Goal: Information Seeking & Learning: Learn about a topic

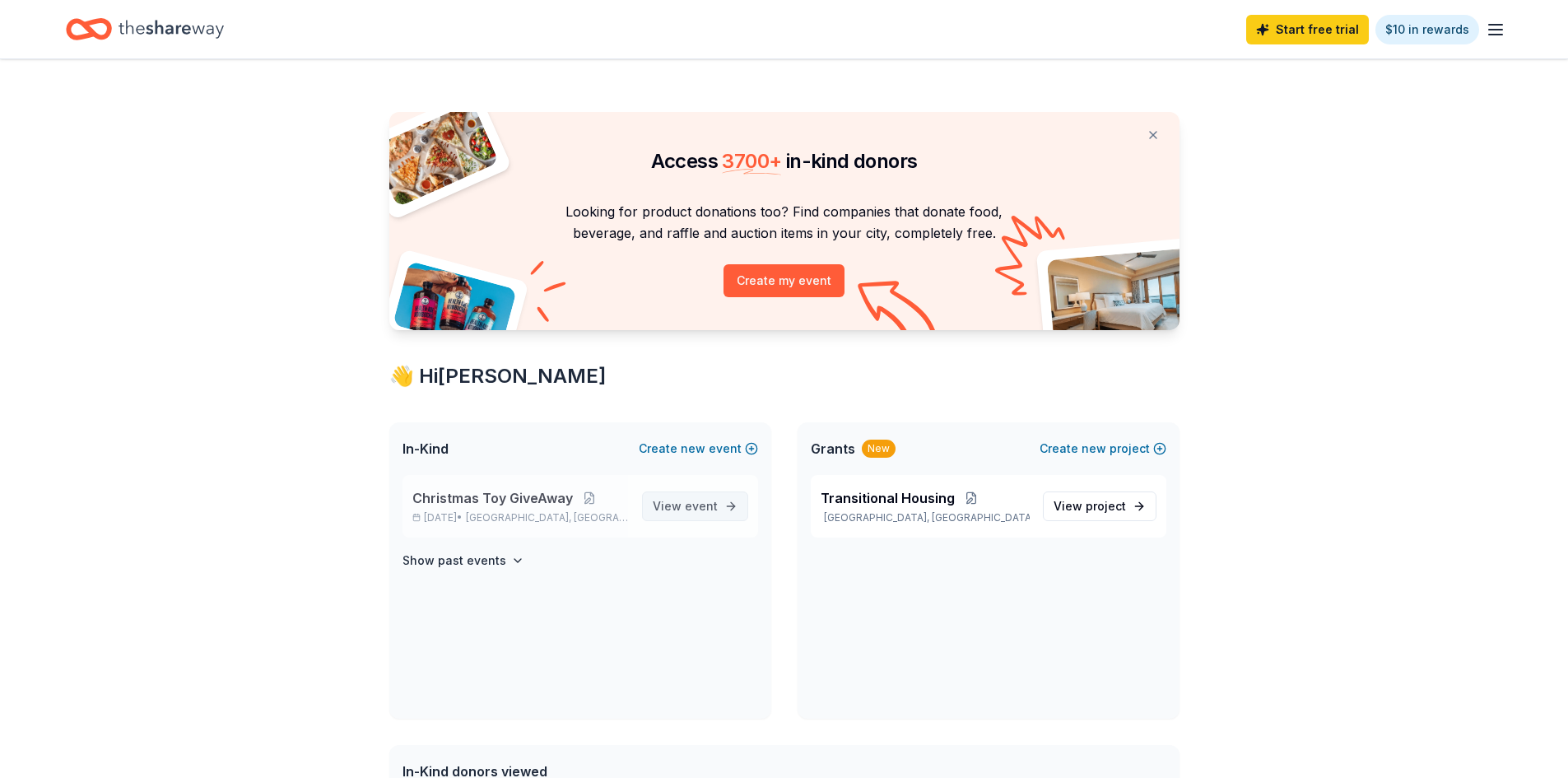
click at [676, 510] on span "View event" at bounding box center [685, 506] width 65 height 20
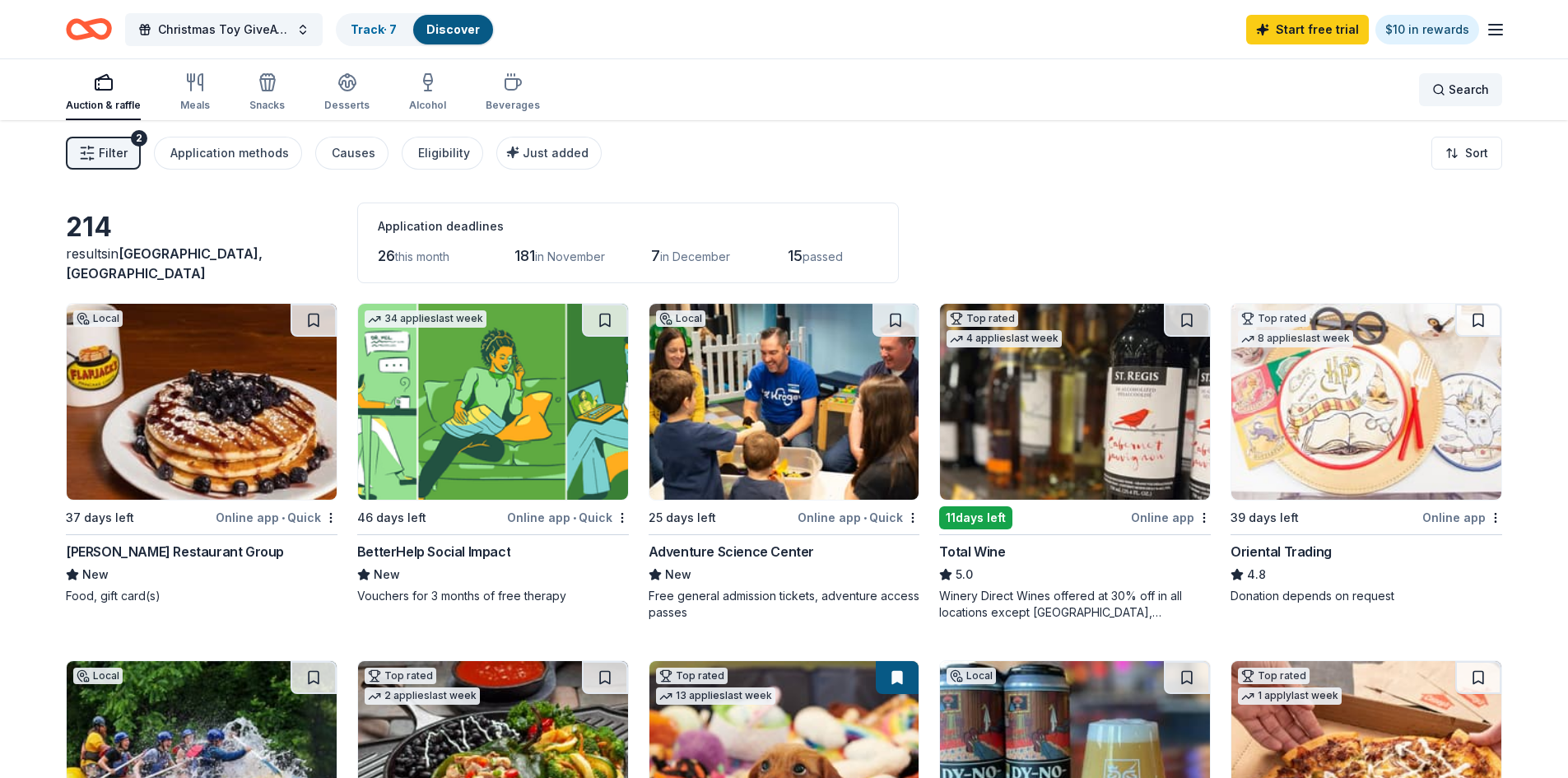
click at [1444, 94] on div "Search" at bounding box center [1461, 90] width 57 height 20
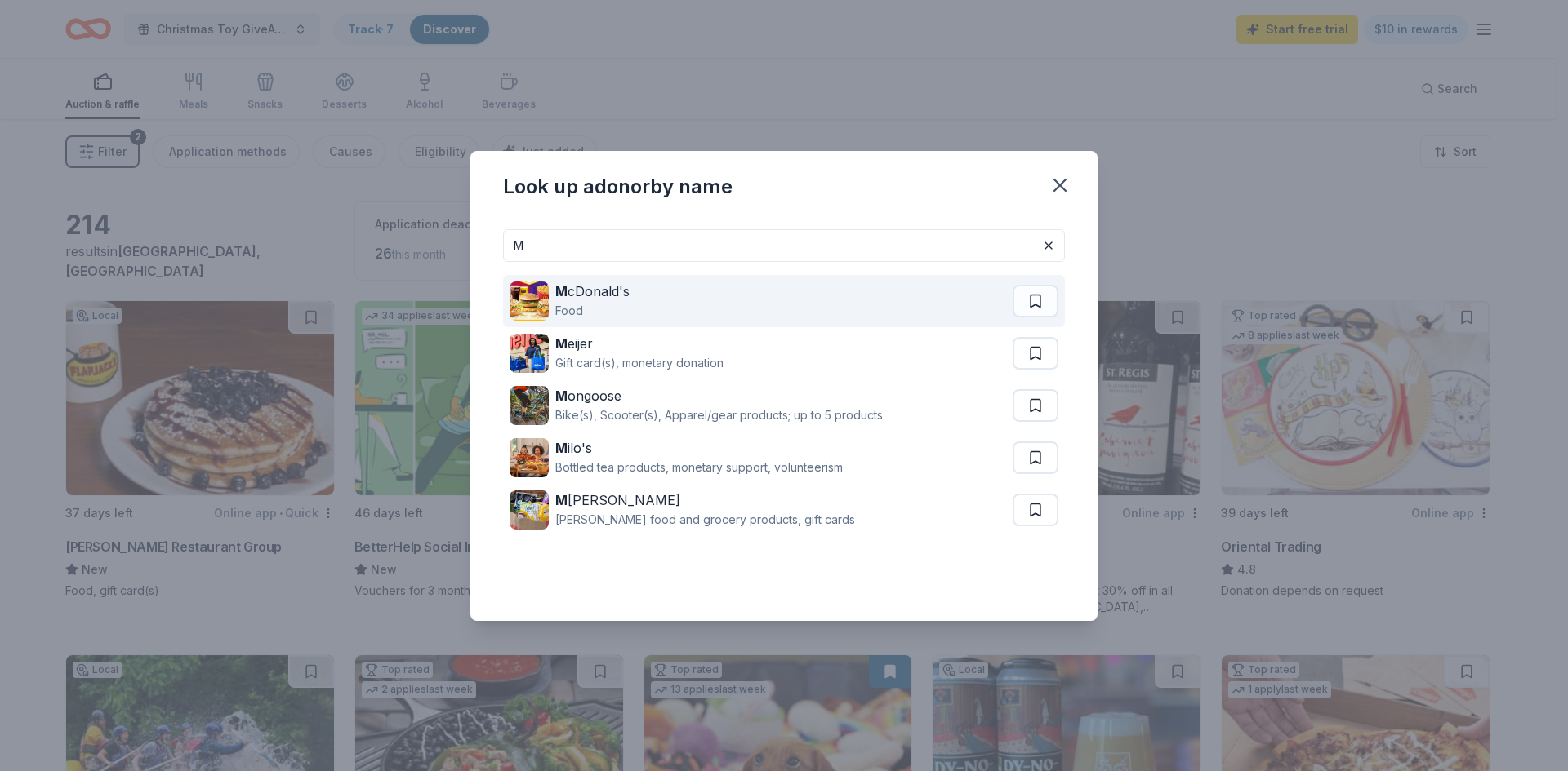
type input "M"
click at [600, 284] on div "M cDonald's" at bounding box center [592, 292] width 74 height 20
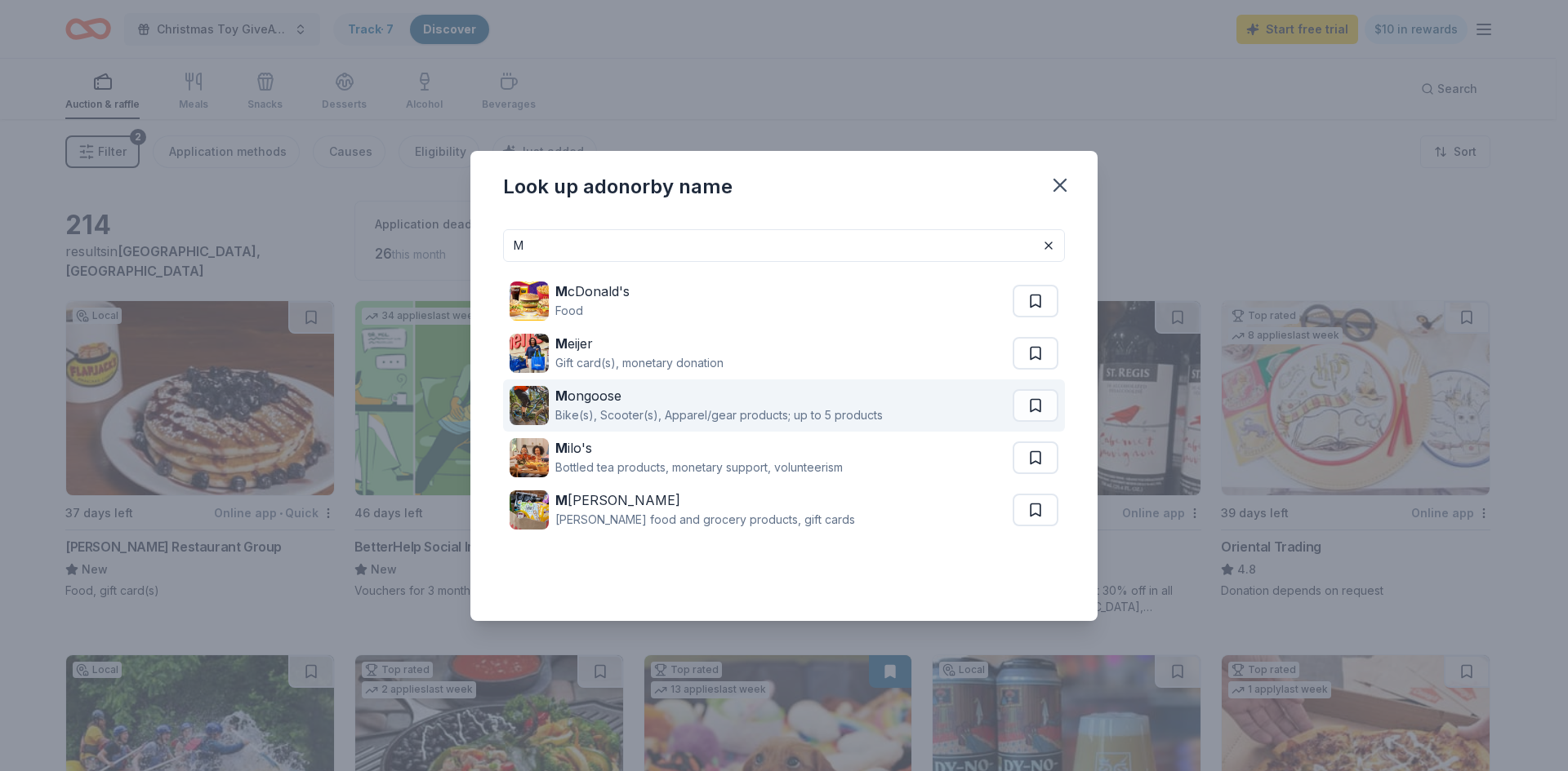
click at [618, 406] on div "Bike(s), Scooter(s), Apparel/gear products; up to 5 products" at bounding box center [718, 415] width 327 height 20
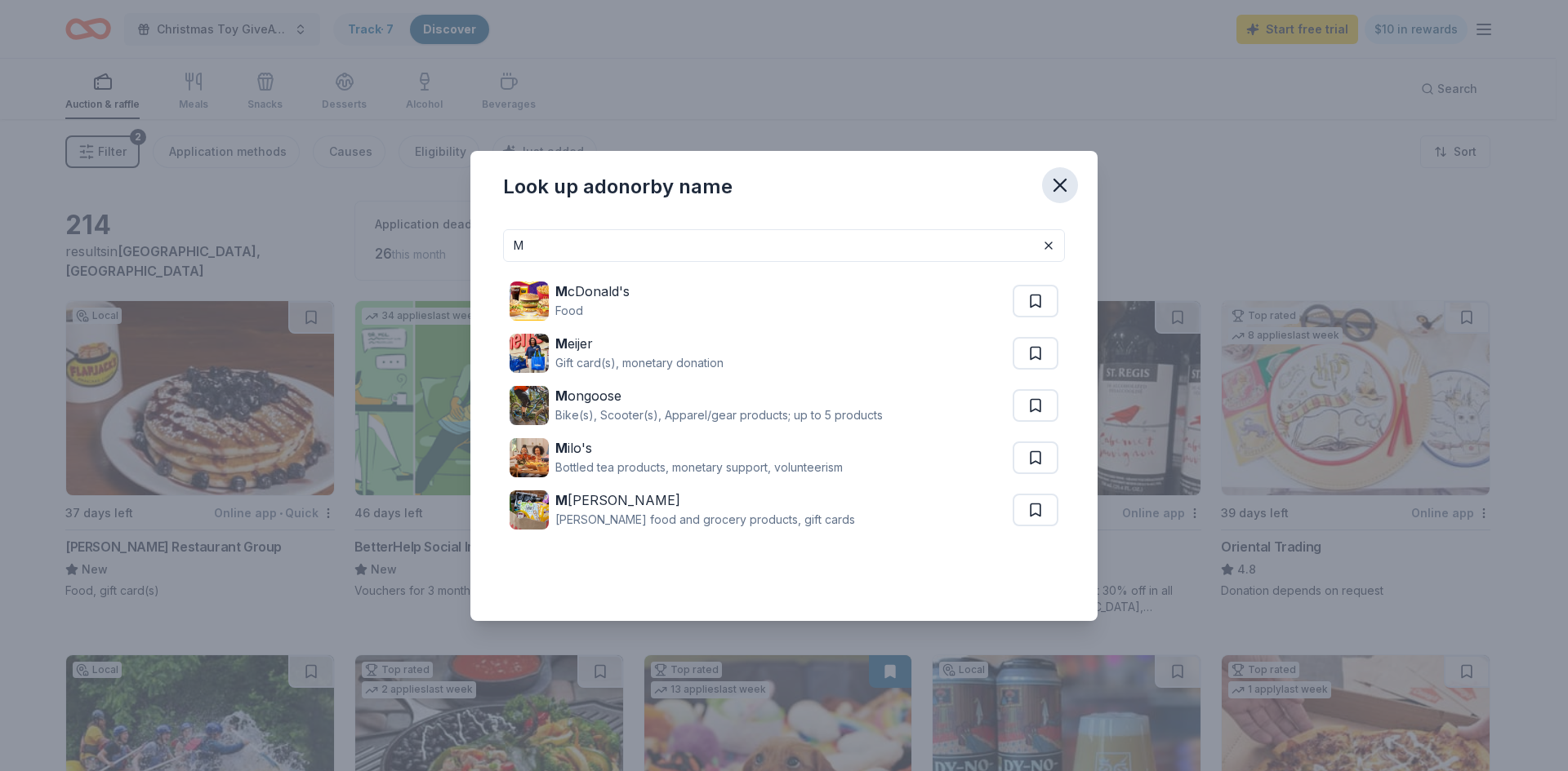
click at [1065, 186] on icon "button" at bounding box center [1059, 185] width 23 height 23
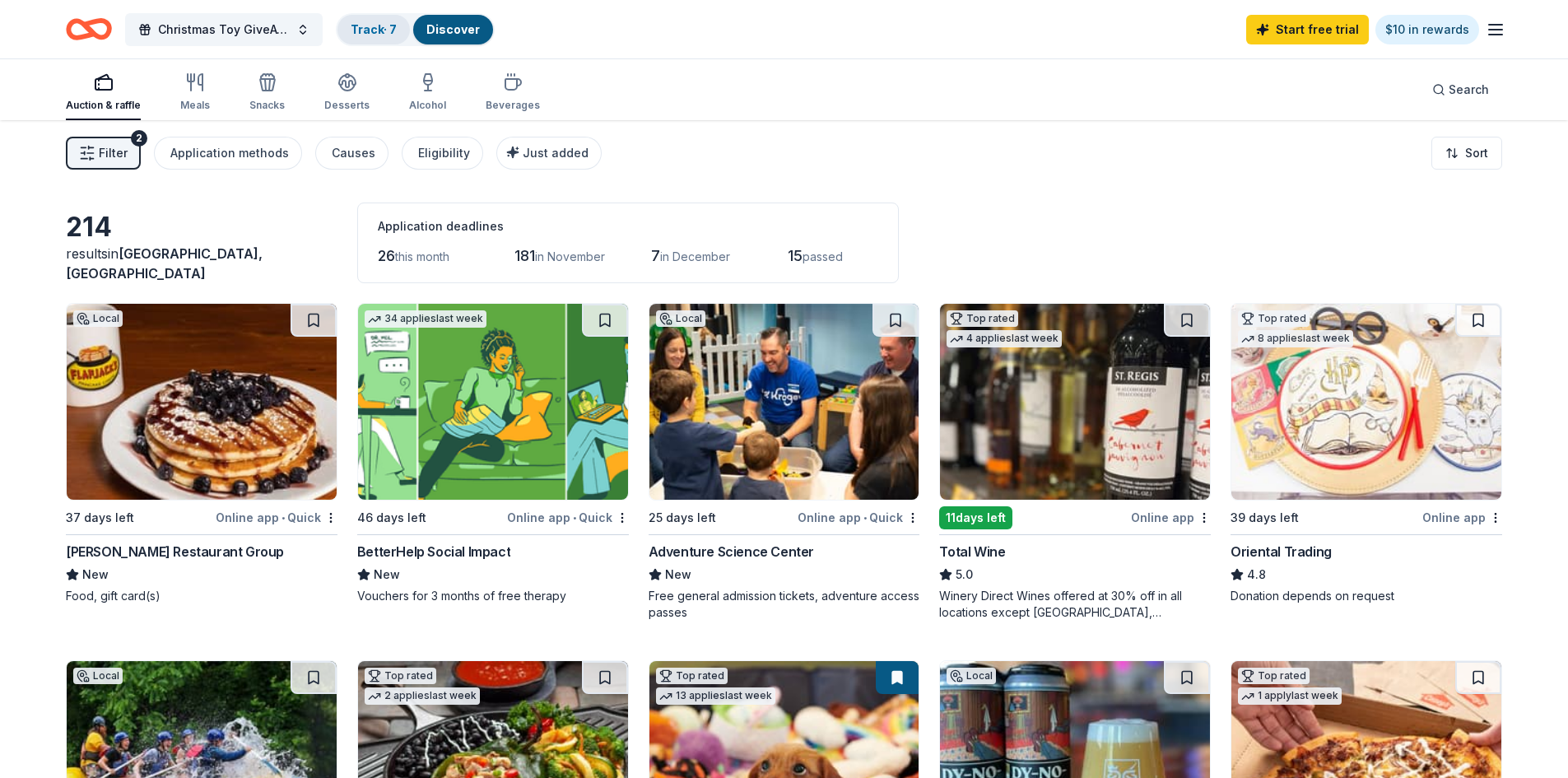
click at [366, 31] on link "Track · 7" at bounding box center [373, 28] width 46 height 14
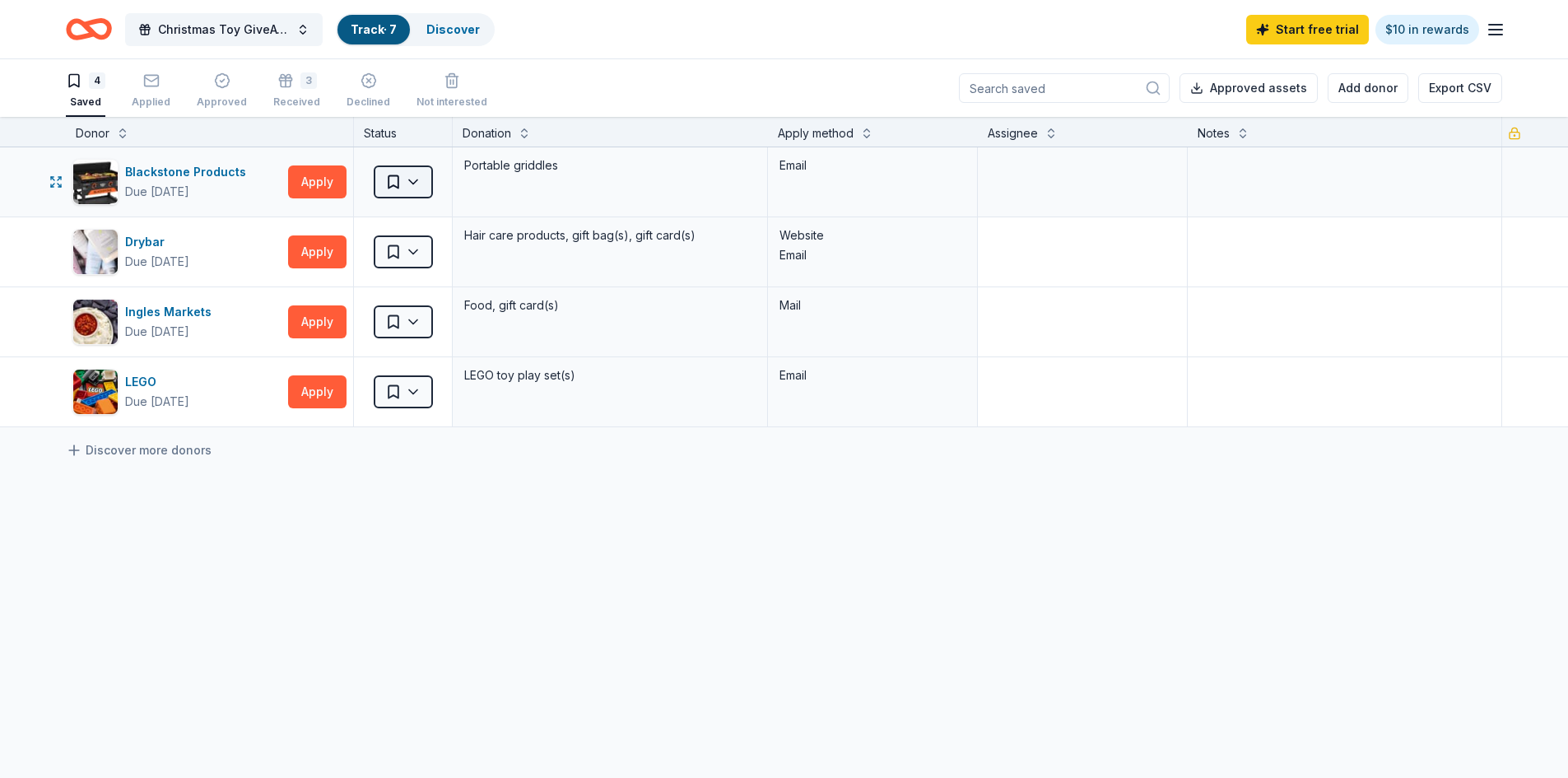
click at [411, 182] on html "Christmas Toy GiveAway Track · 7 Discover Start free trial $10 in rewards 4 Sav…" at bounding box center [784, 389] width 1568 height 778
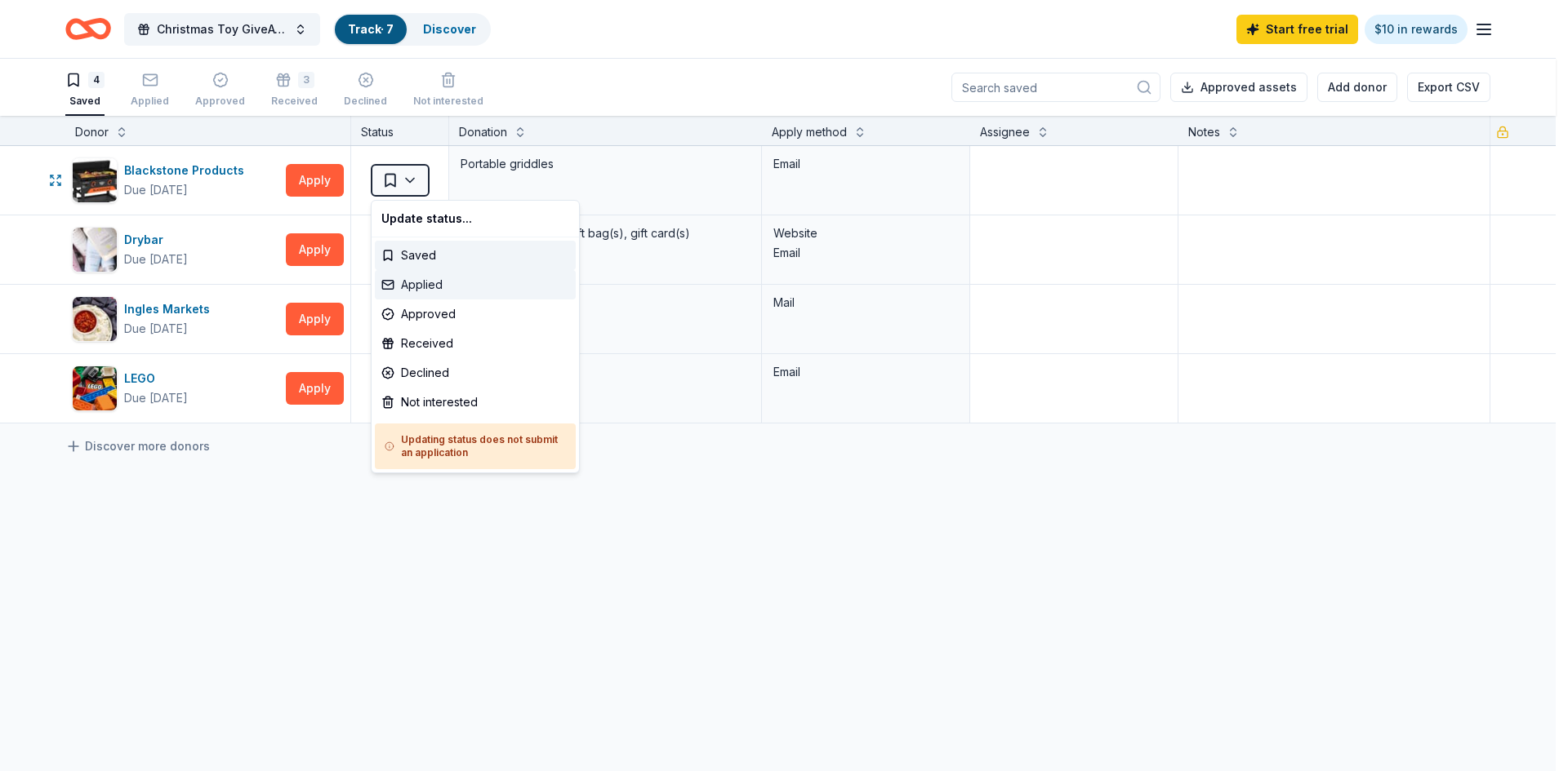
click at [421, 280] on div "Applied" at bounding box center [475, 285] width 201 height 30
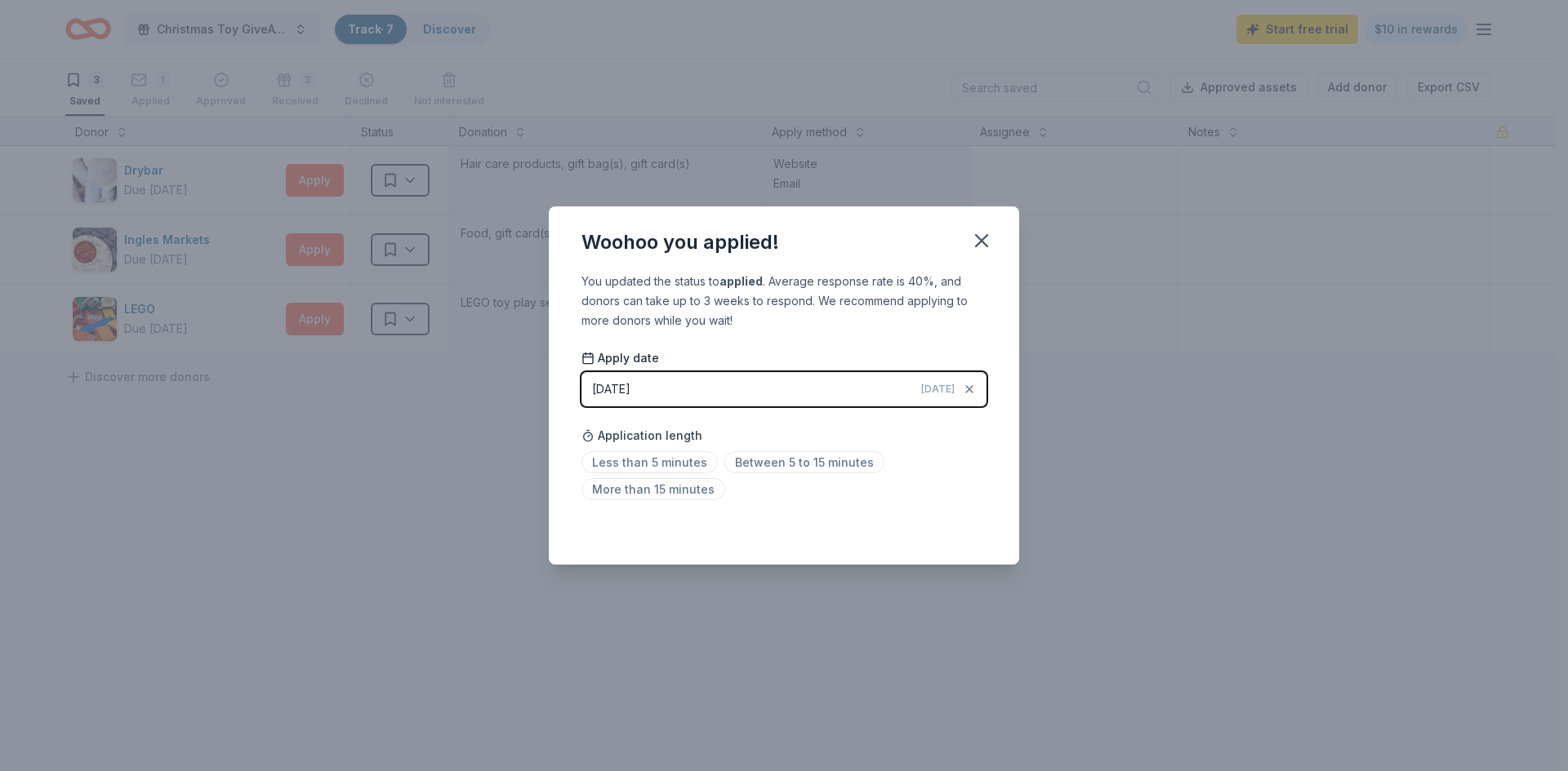
click at [935, 386] on span "Today" at bounding box center [937, 389] width 33 height 13
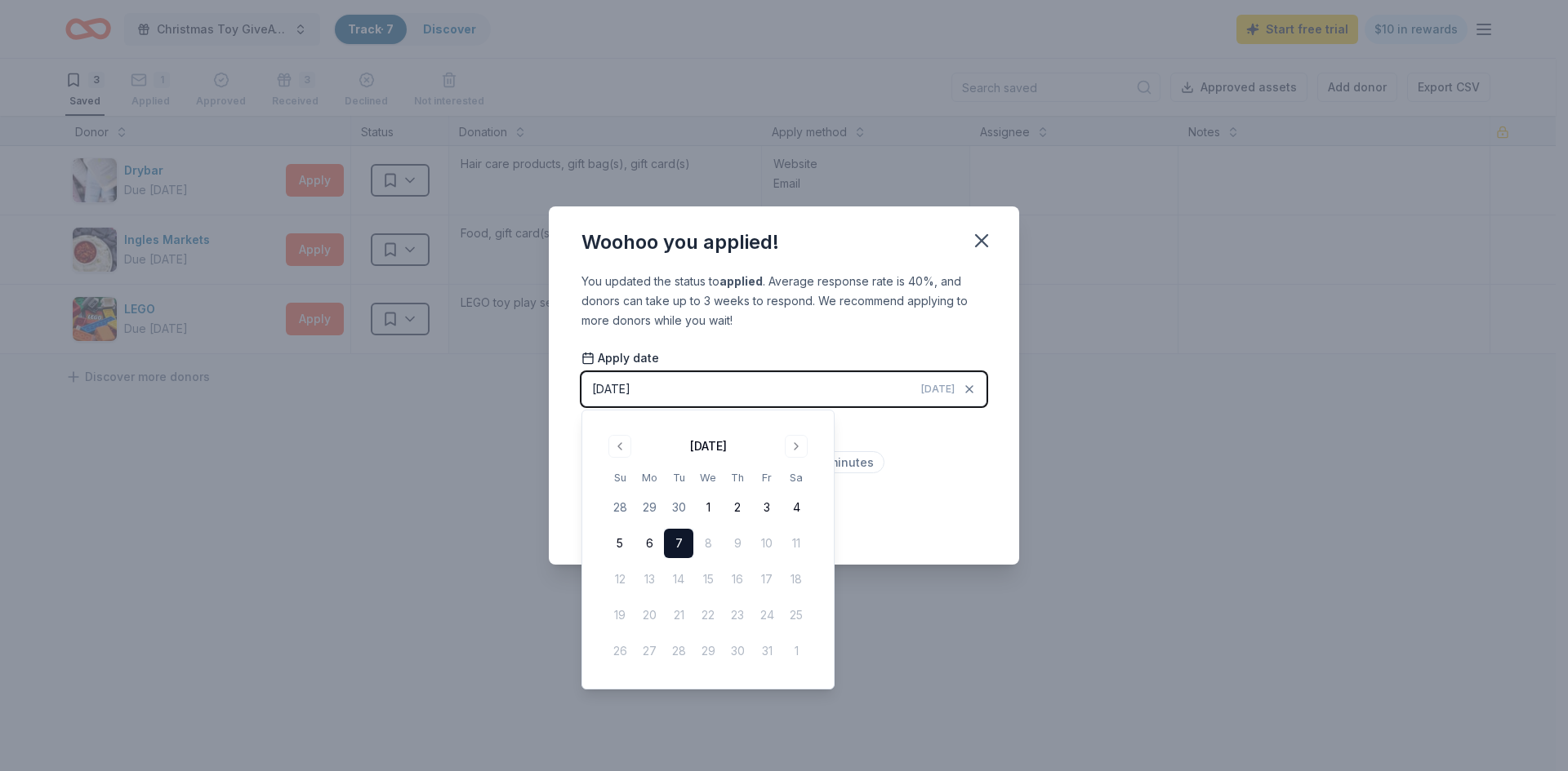
click at [673, 538] on button "7" at bounding box center [679, 543] width 30 height 30
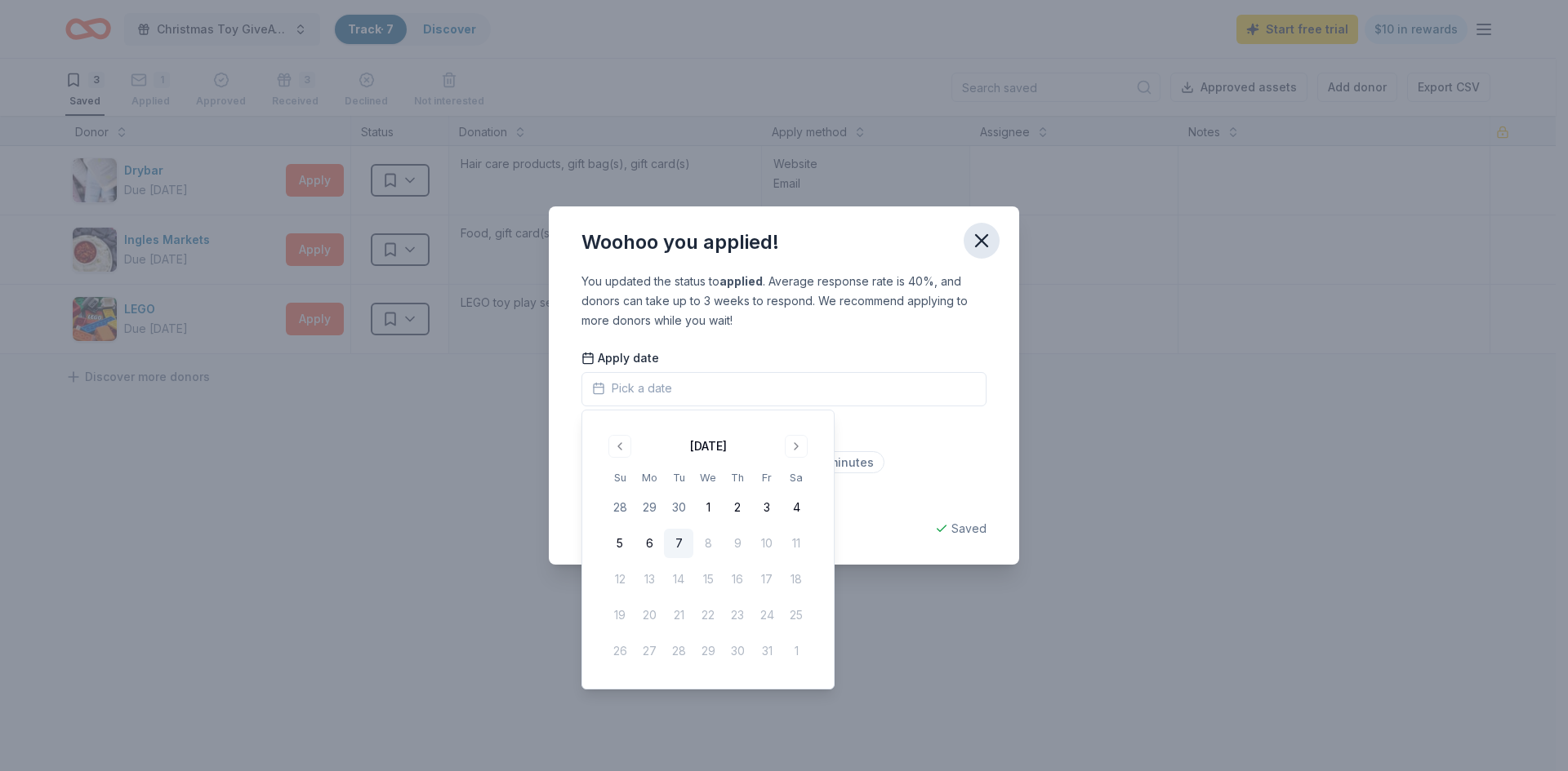
click at [984, 244] on icon "button" at bounding box center [981, 240] width 12 height 12
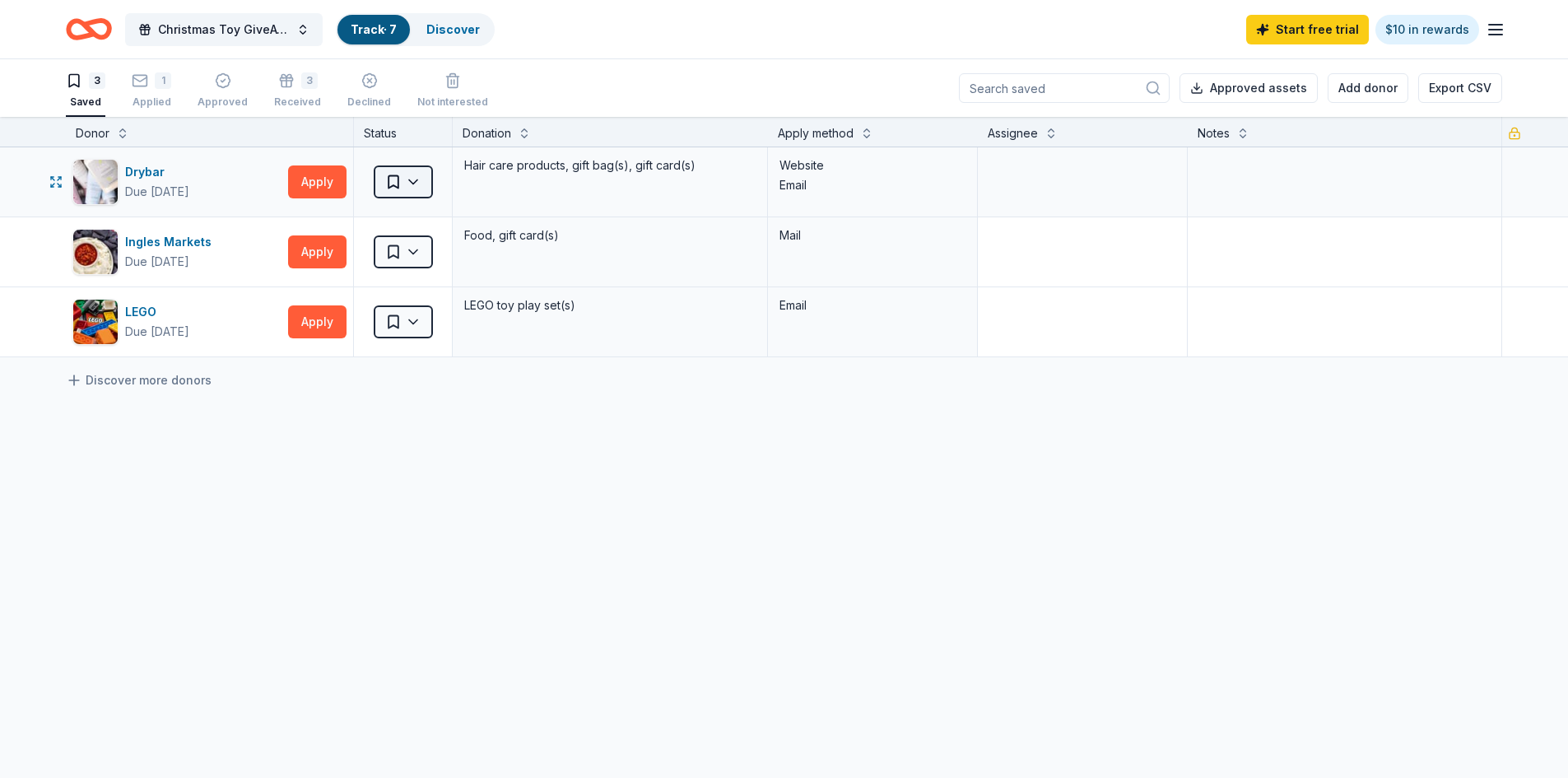
click at [416, 182] on html "Christmas Toy GiveAway Track · 7 Discover Start free trial $10 in rewards 3 Sav…" at bounding box center [784, 389] width 1568 height 778
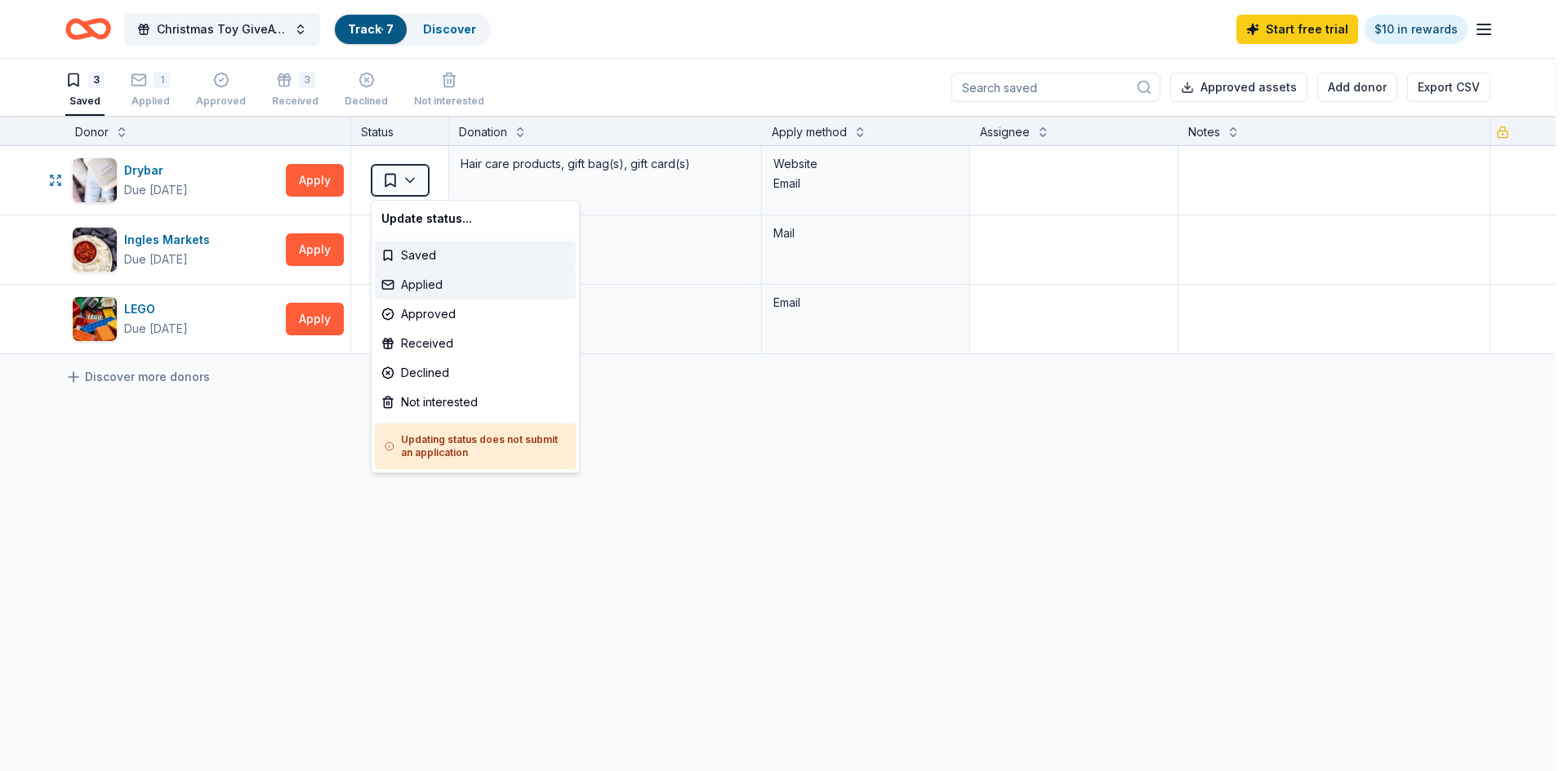
click at [441, 286] on div "Applied" at bounding box center [475, 285] width 201 height 30
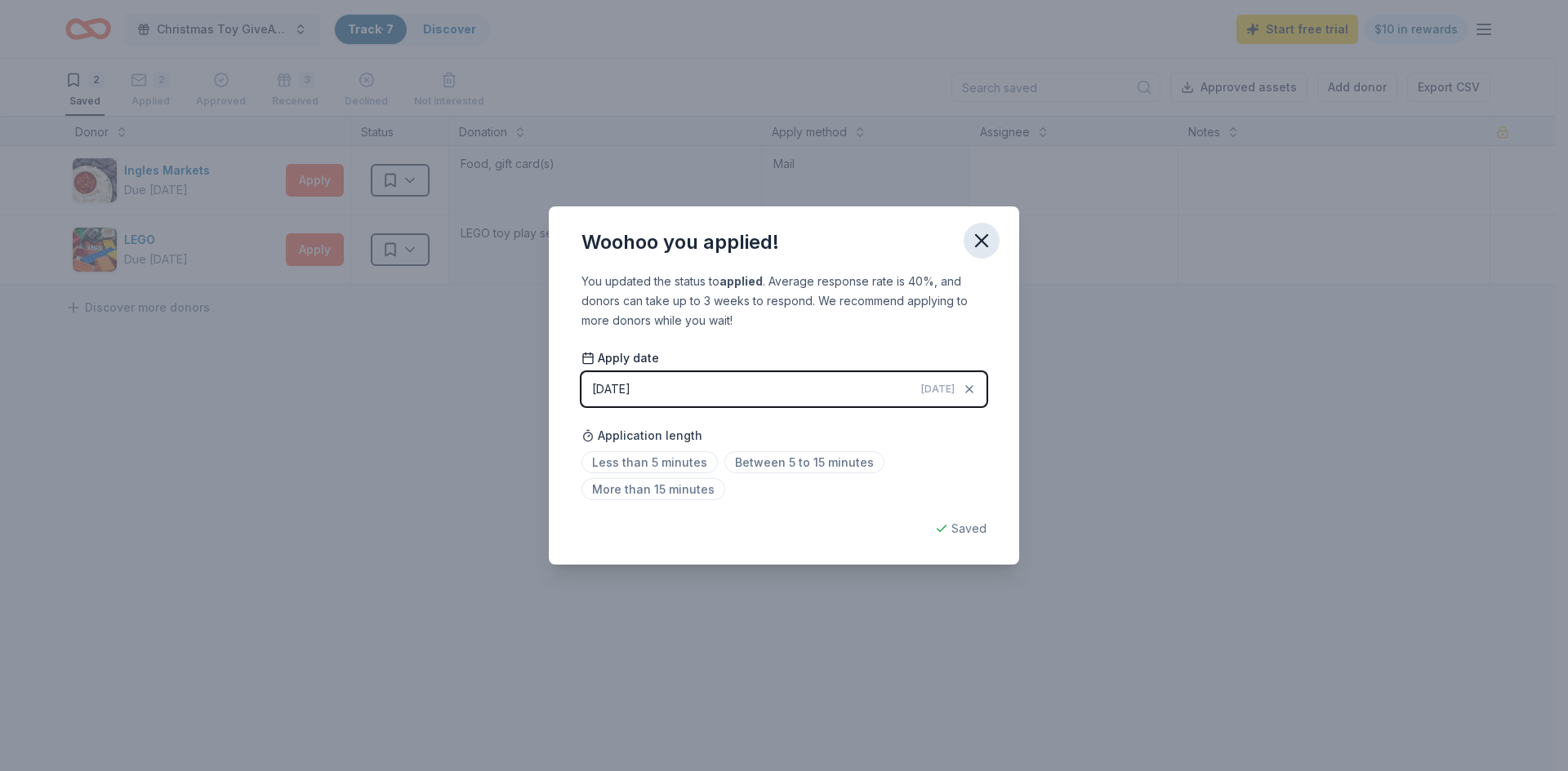
click at [984, 239] on icon "button" at bounding box center [981, 240] width 12 height 12
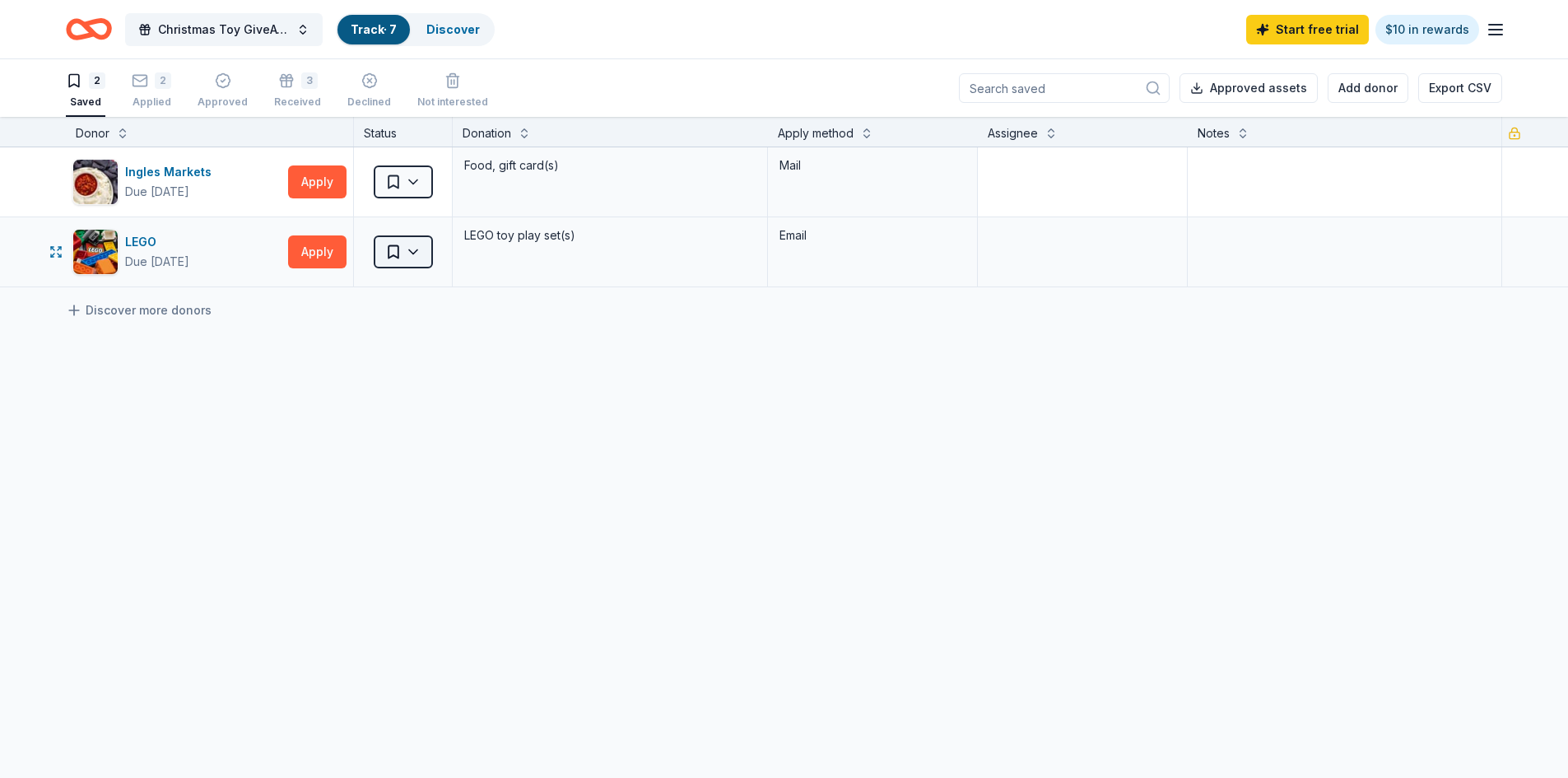
click at [424, 248] on html "Christmas Toy GiveAway Track · 7 Discover Start free trial $10 in rewards 2 Sav…" at bounding box center [784, 389] width 1568 height 778
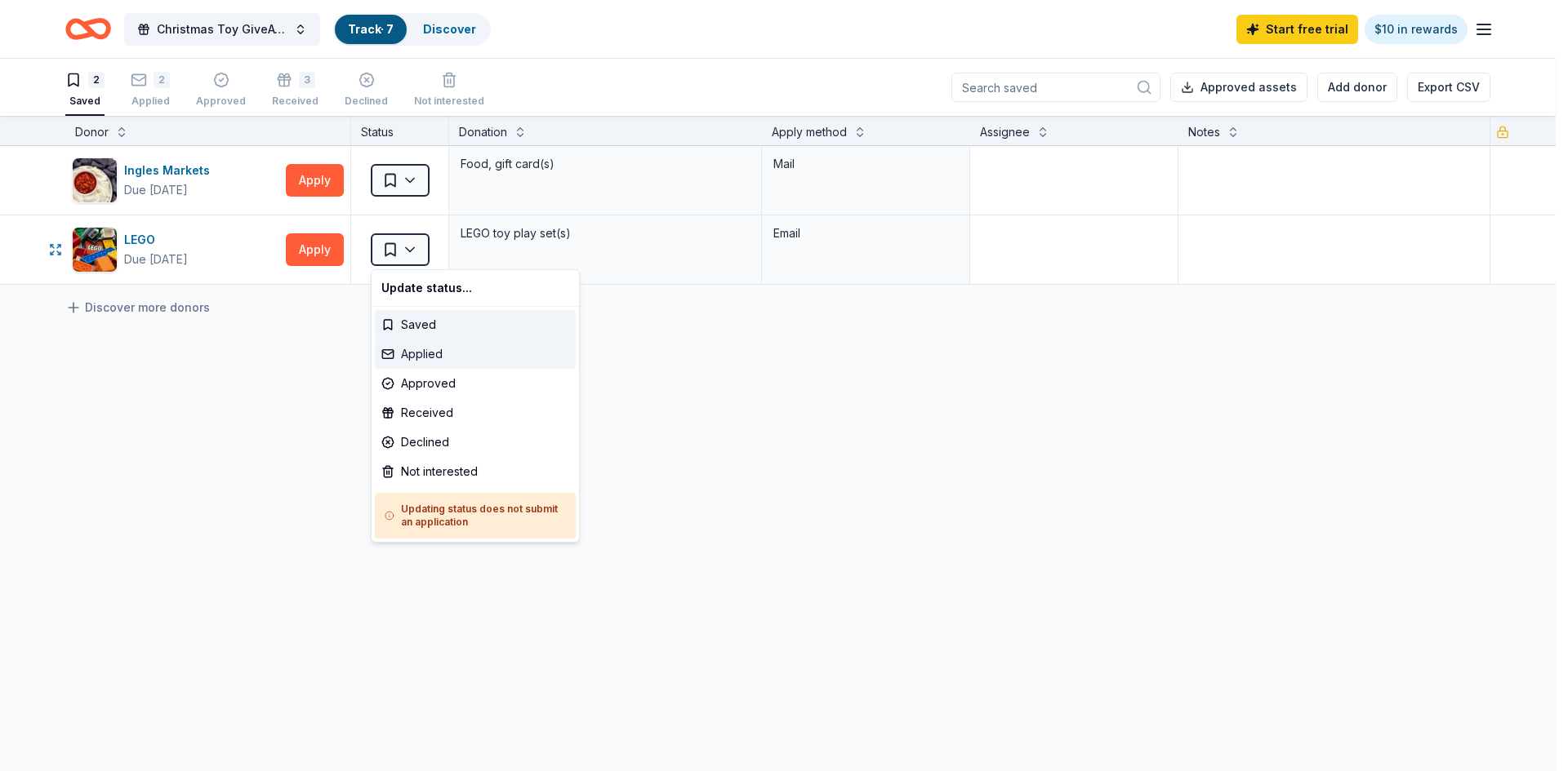
click at [424, 357] on div "Applied" at bounding box center [475, 354] width 201 height 30
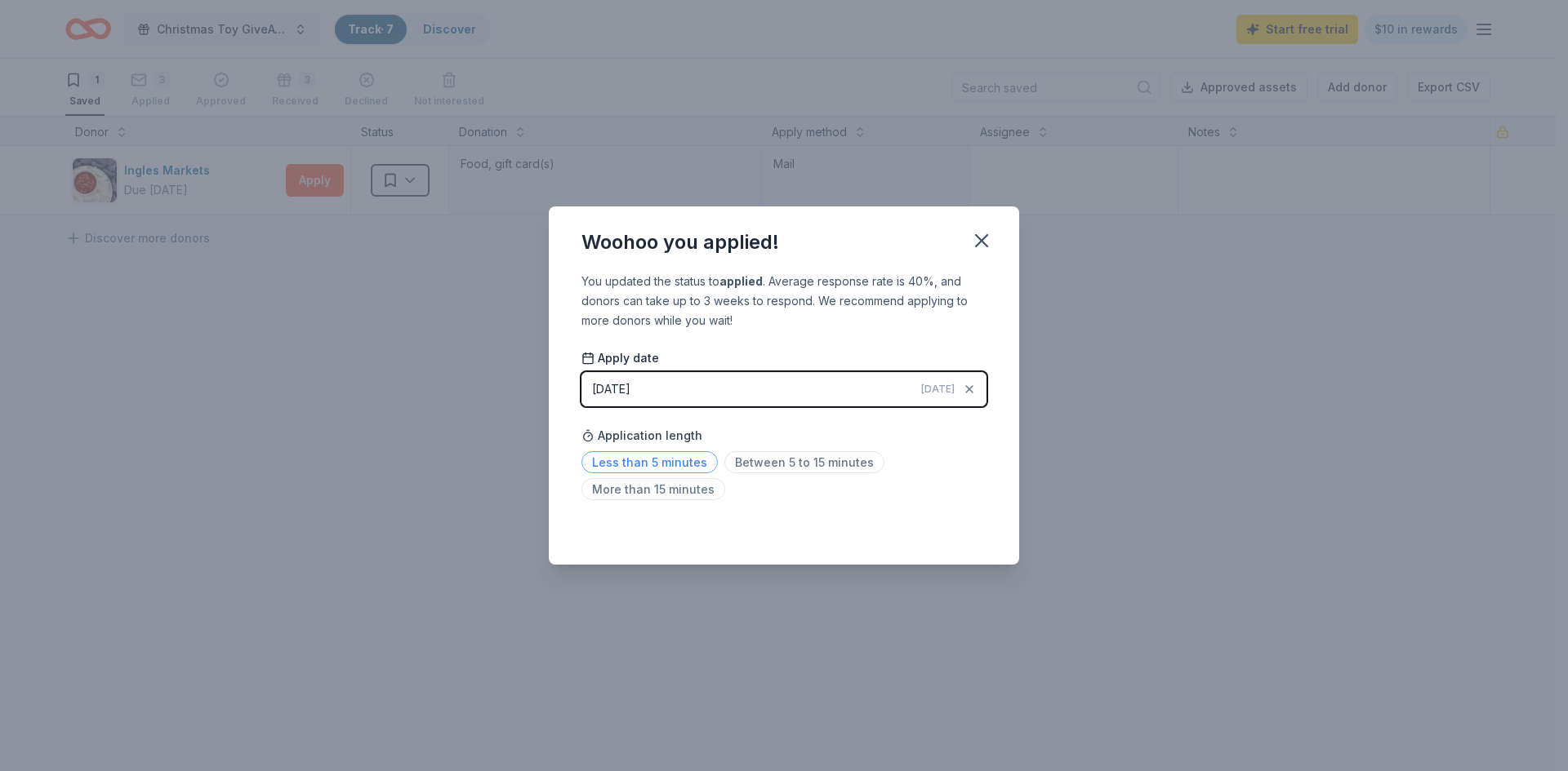
click at [666, 465] on span "Less than 5 minutes" at bounding box center [649, 462] width 136 height 22
click at [980, 248] on icon "button" at bounding box center [980, 240] width 23 height 23
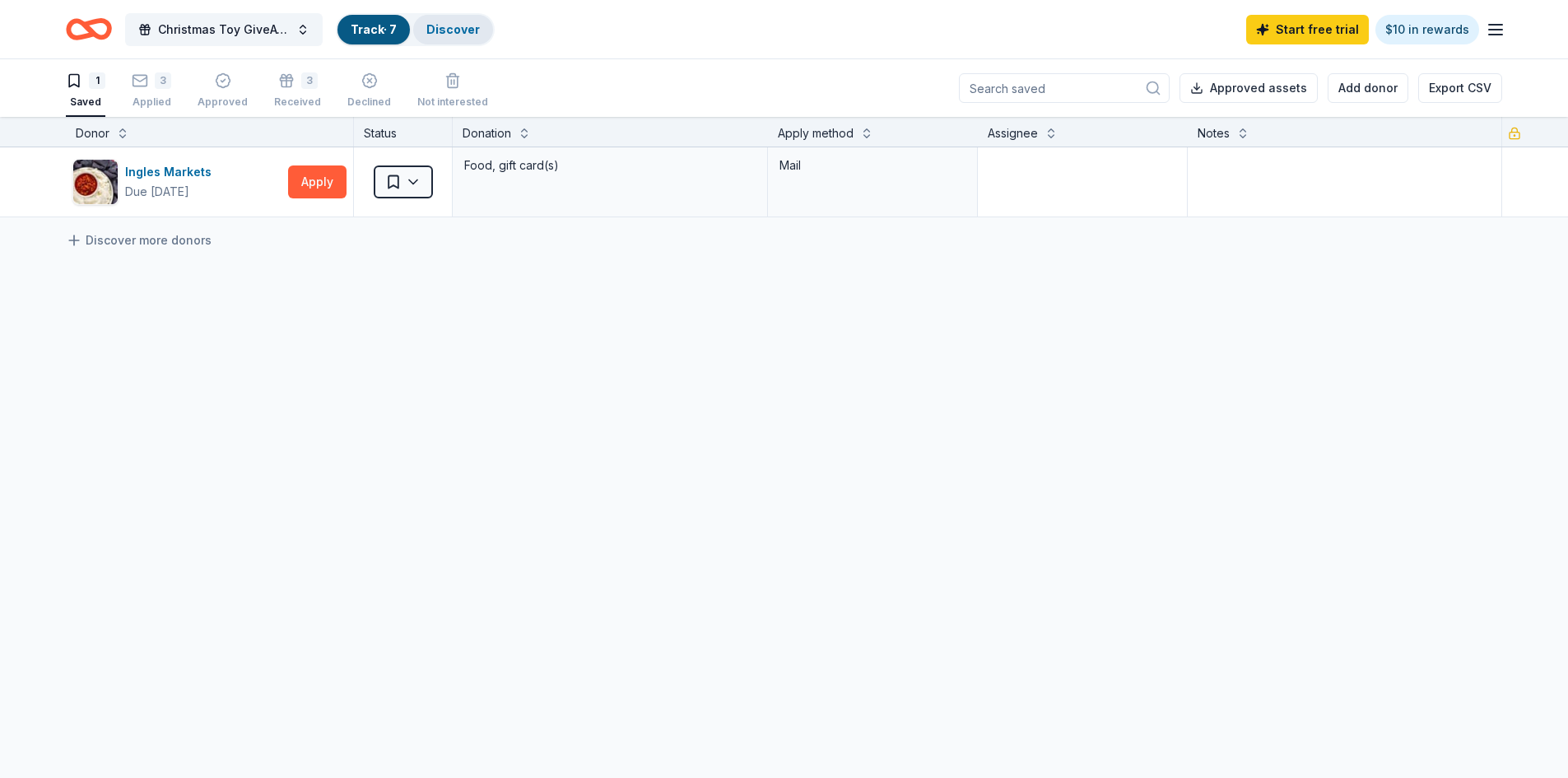
click at [450, 26] on link "Discover" at bounding box center [452, 28] width 54 height 14
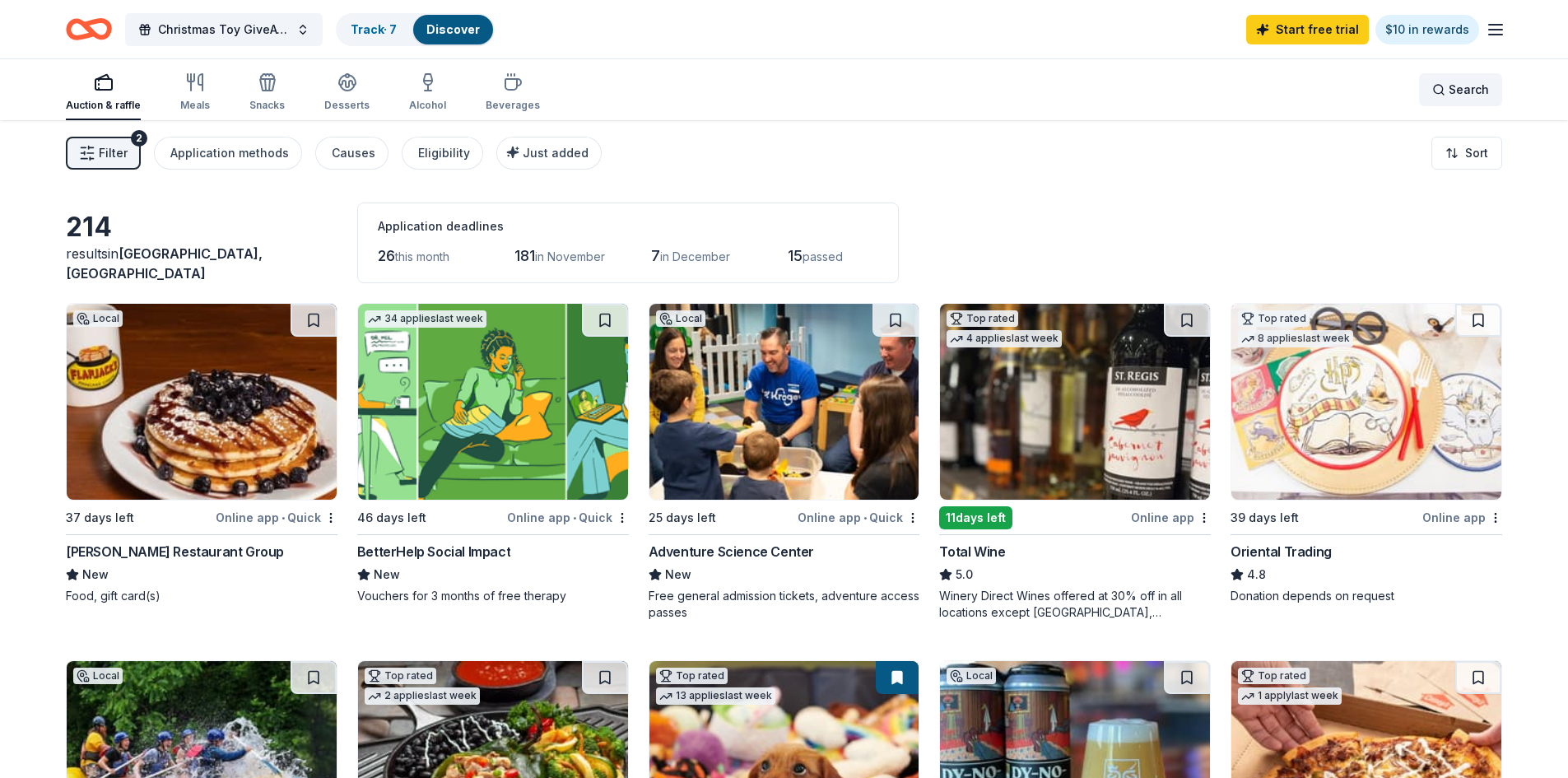
click at [1451, 95] on span "Search" at bounding box center [1469, 90] width 40 height 20
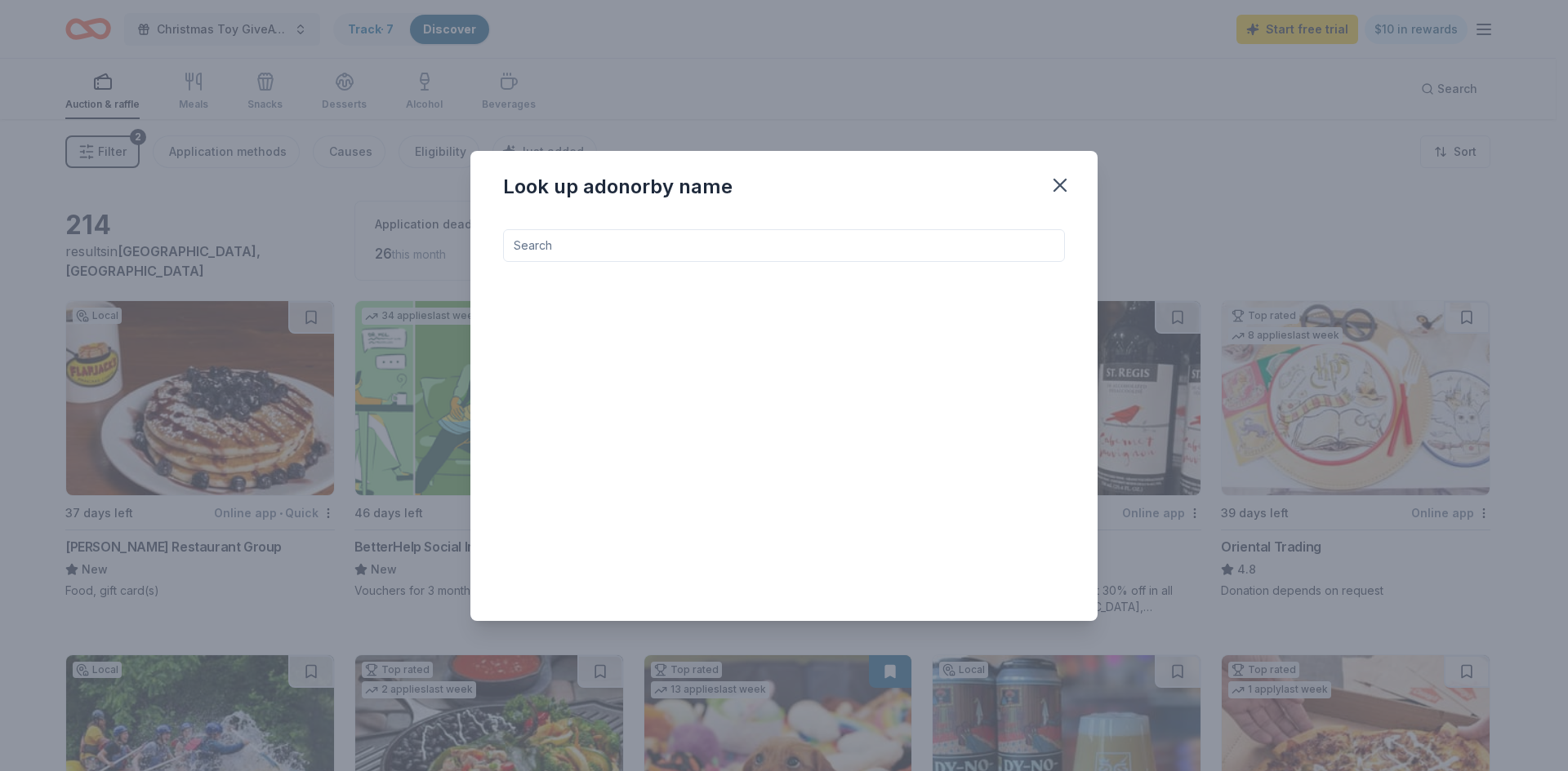
click at [647, 250] on input at bounding box center [783, 246] width 561 height 32
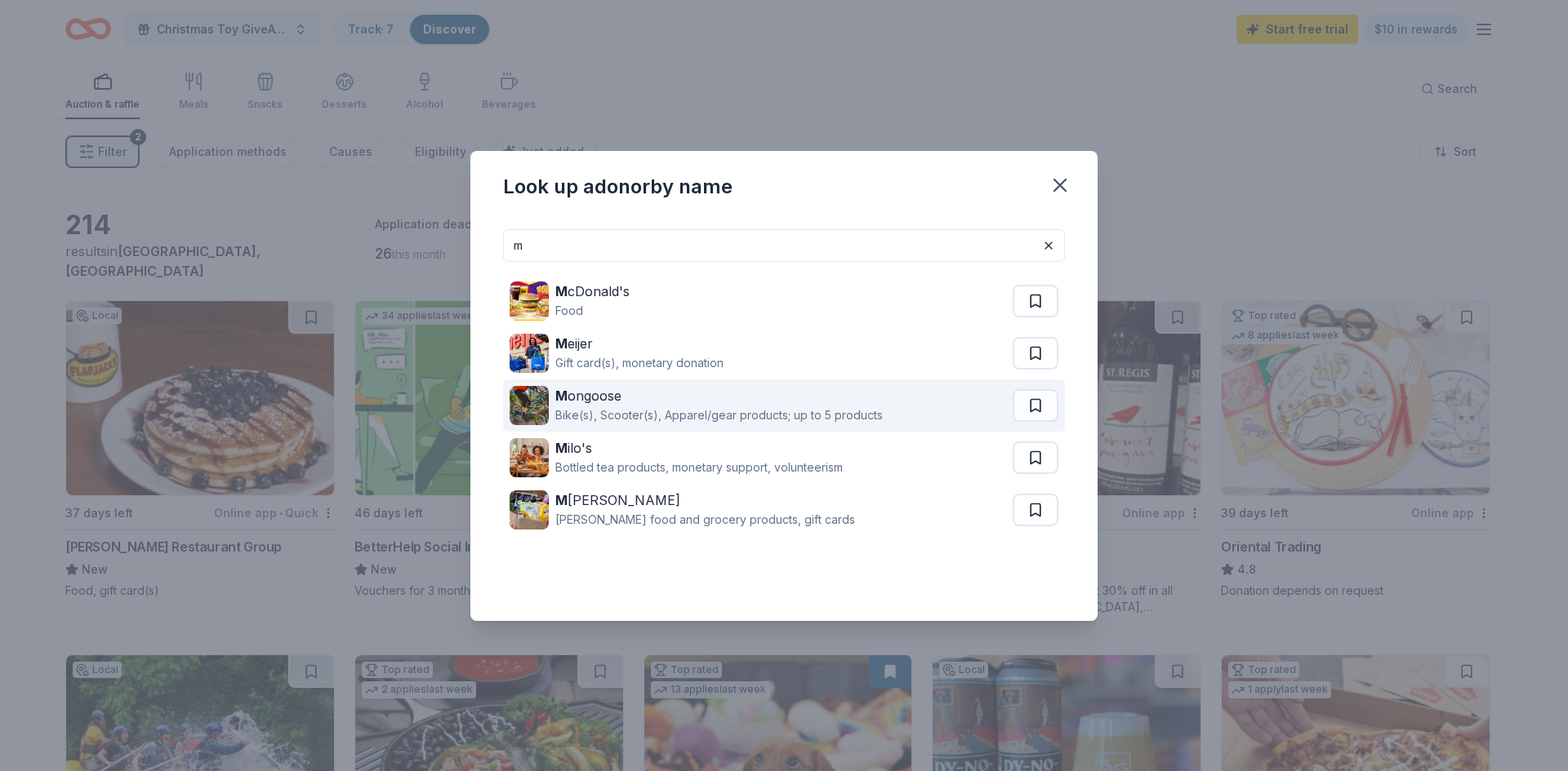
click at [584, 397] on div "M ongoose" at bounding box center [718, 396] width 327 height 20
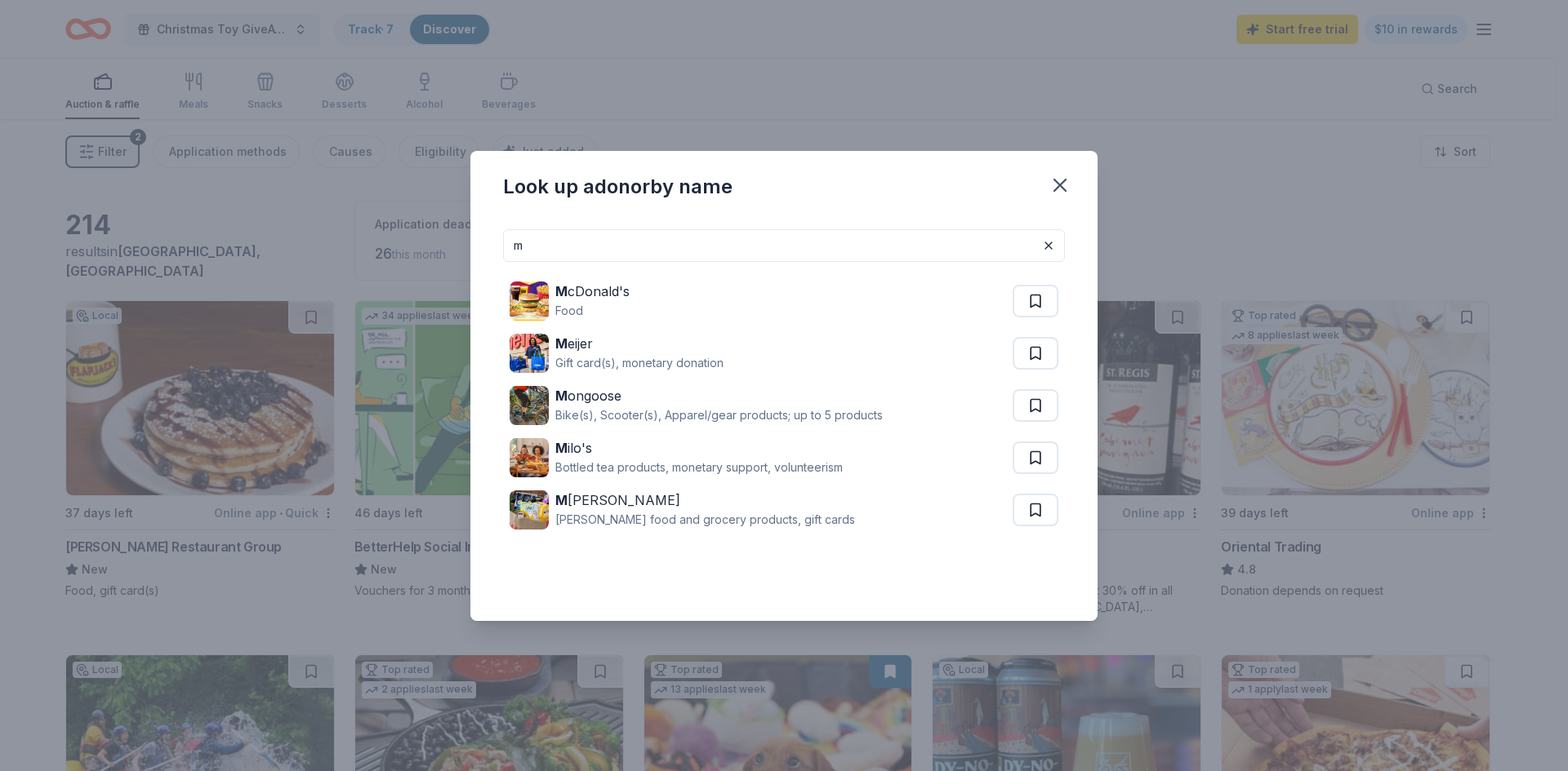
drag, startPoint x: 572, startPoint y: 250, endPoint x: 392, endPoint y: 271, distance: 181.2
click at [388, 273] on div "Look up a donor by name m M cDonald's Food M eijer Gift card(s), monetary donat…" at bounding box center [784, 386] width 1568 height 771
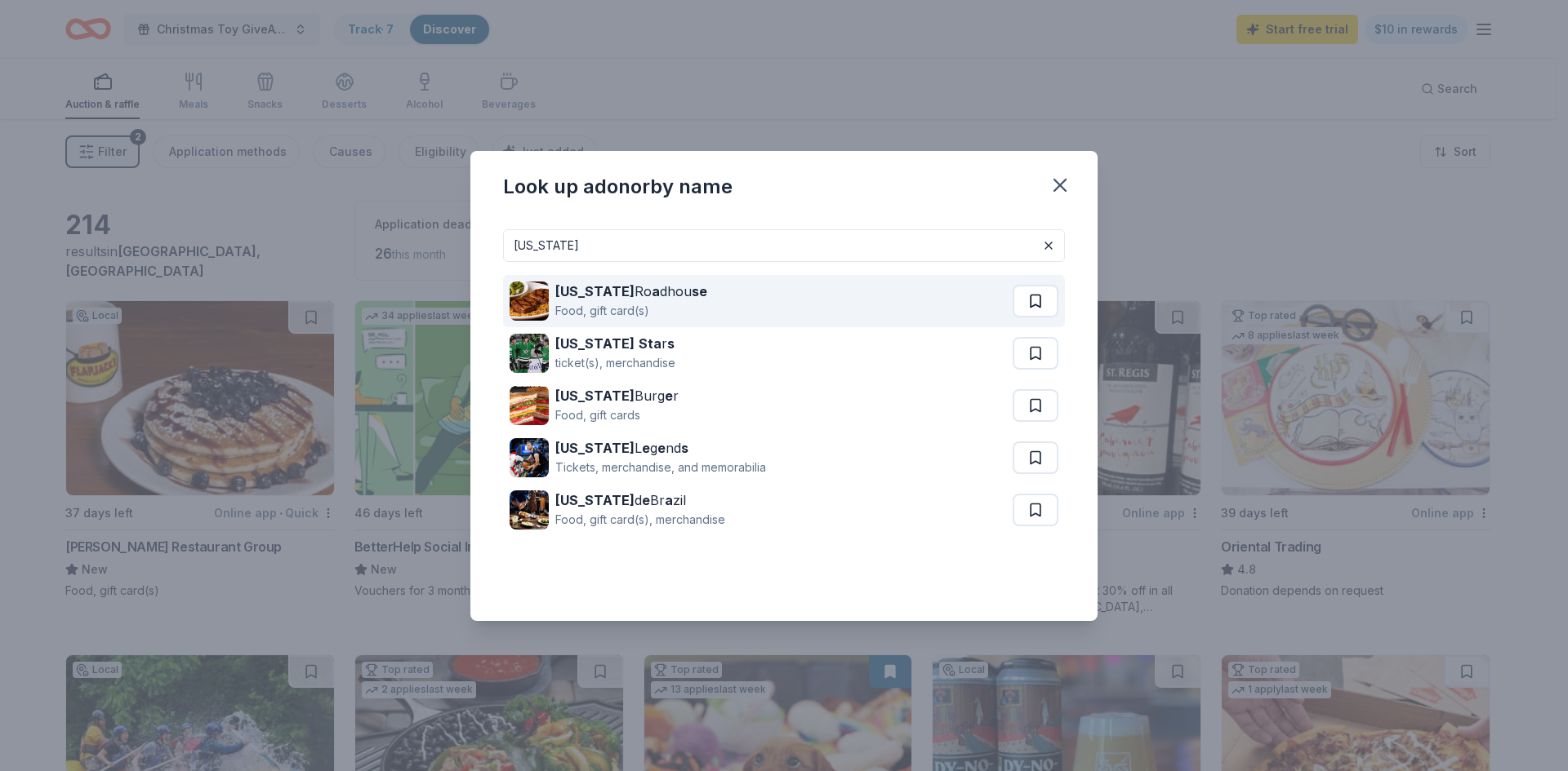
type input "Texas"
click at [1035, 300] on button at bounding box center [1035, 301] width 46 height 32
click at [873, 300] on div "Texas Ro a dhou se Food, gift card(s)" at bounding box center [762, 301] width 506 height 52
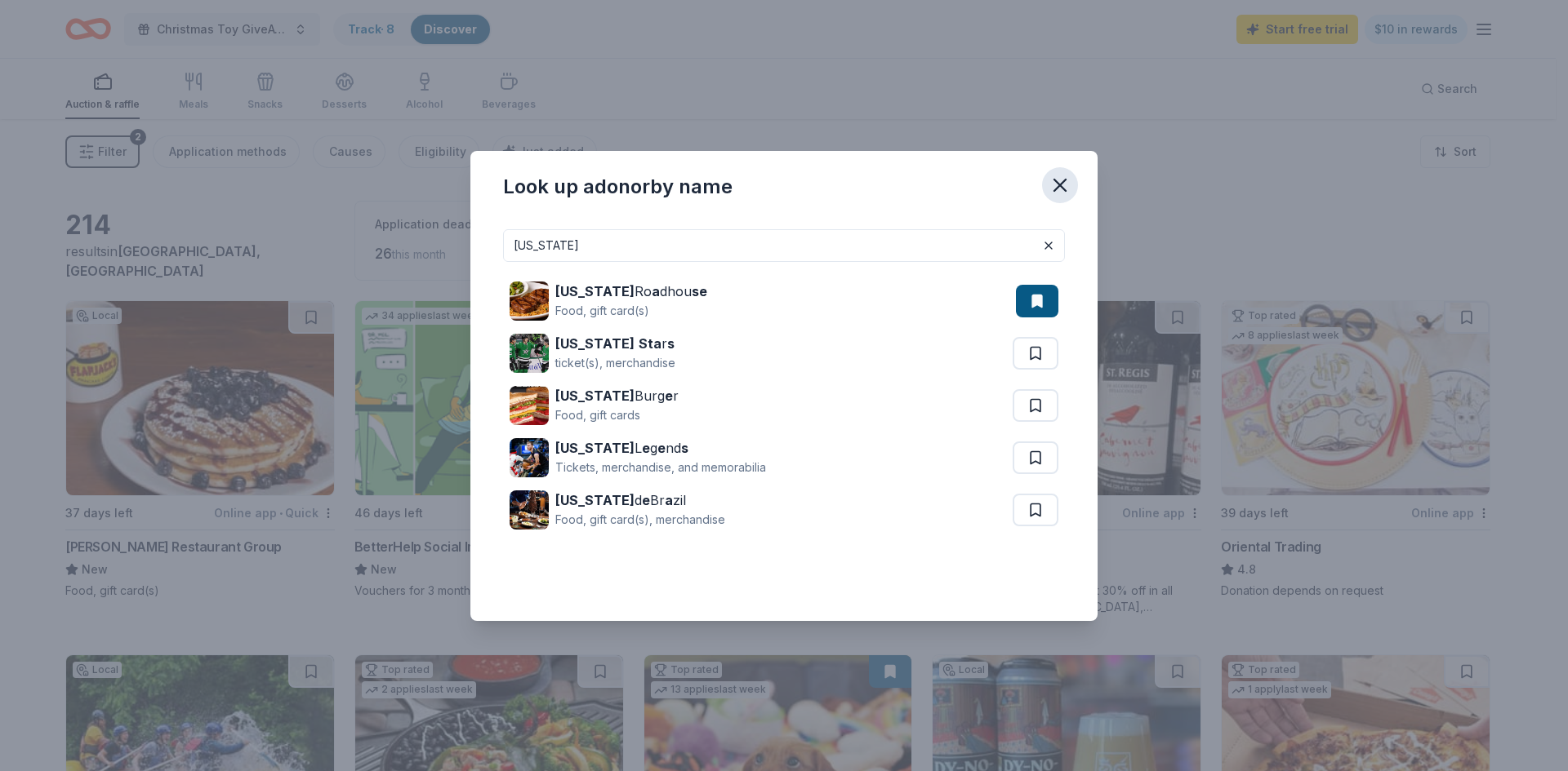
click at [1061, 186] on icon "button" at bounding box center [1059, 185] width 23 height 23
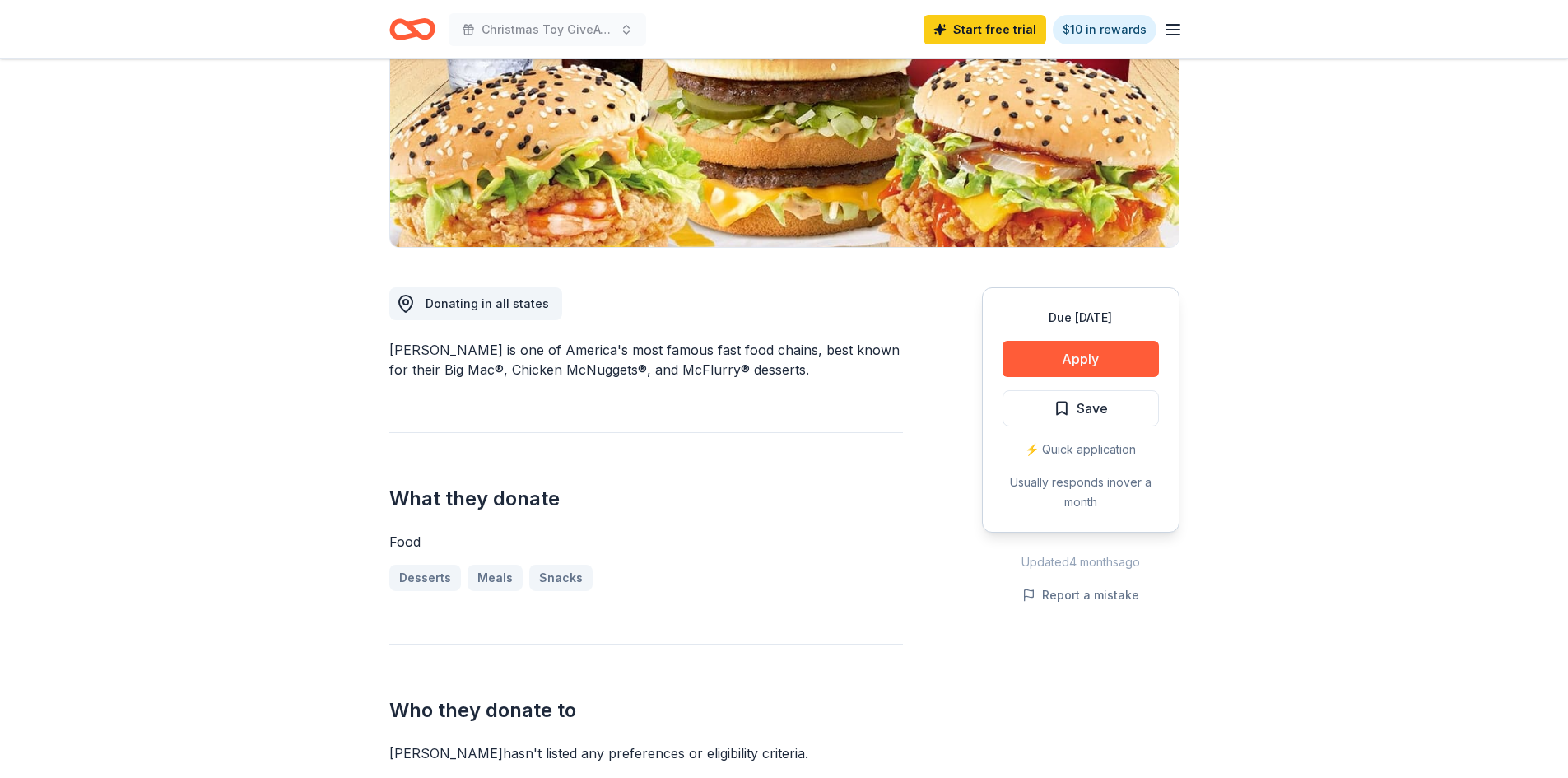
scroll to position [165, 0]
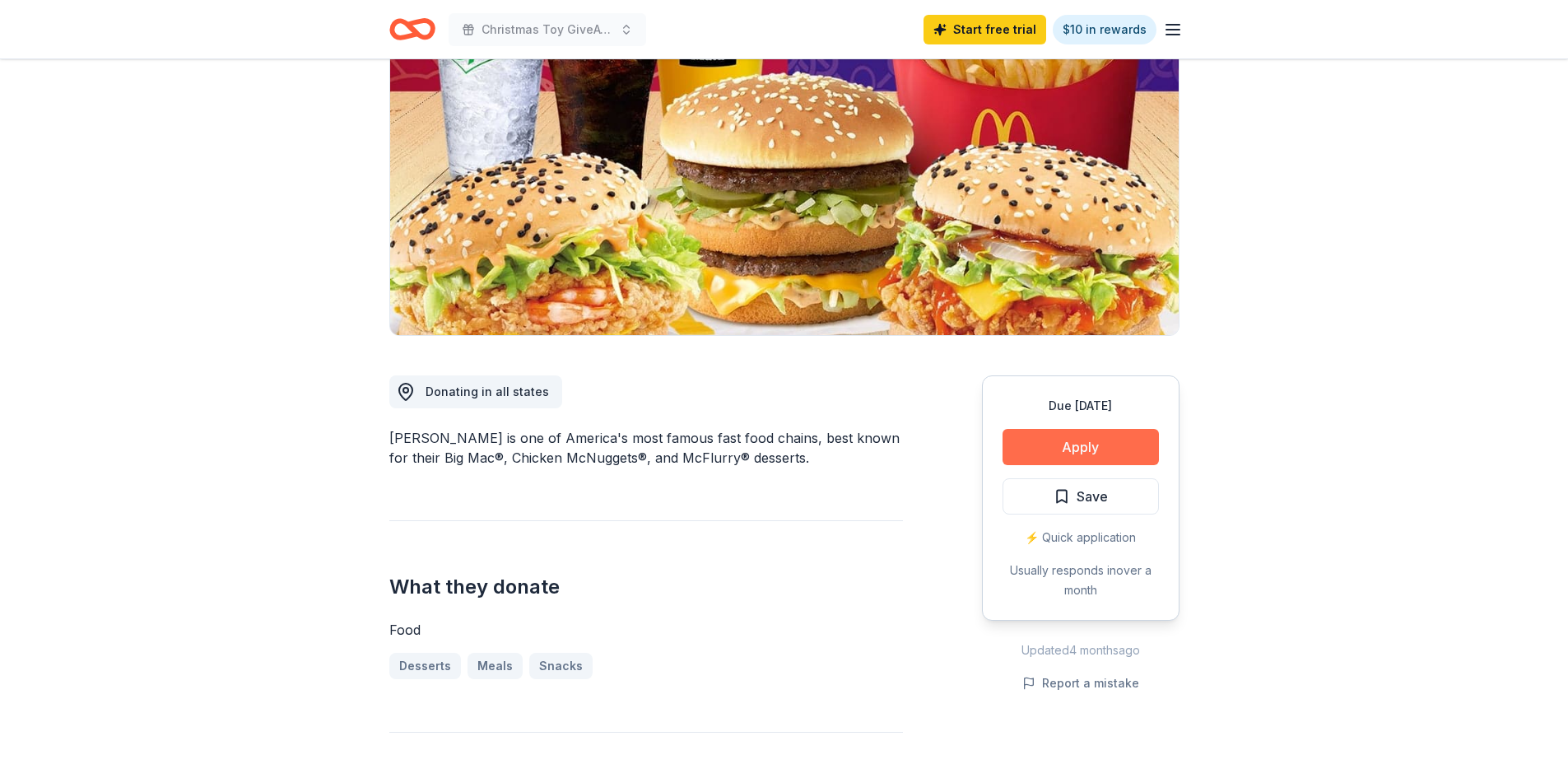
click at [1037, 442] on button "Apply" at bounding box center [1081, 447] width 156 height 36
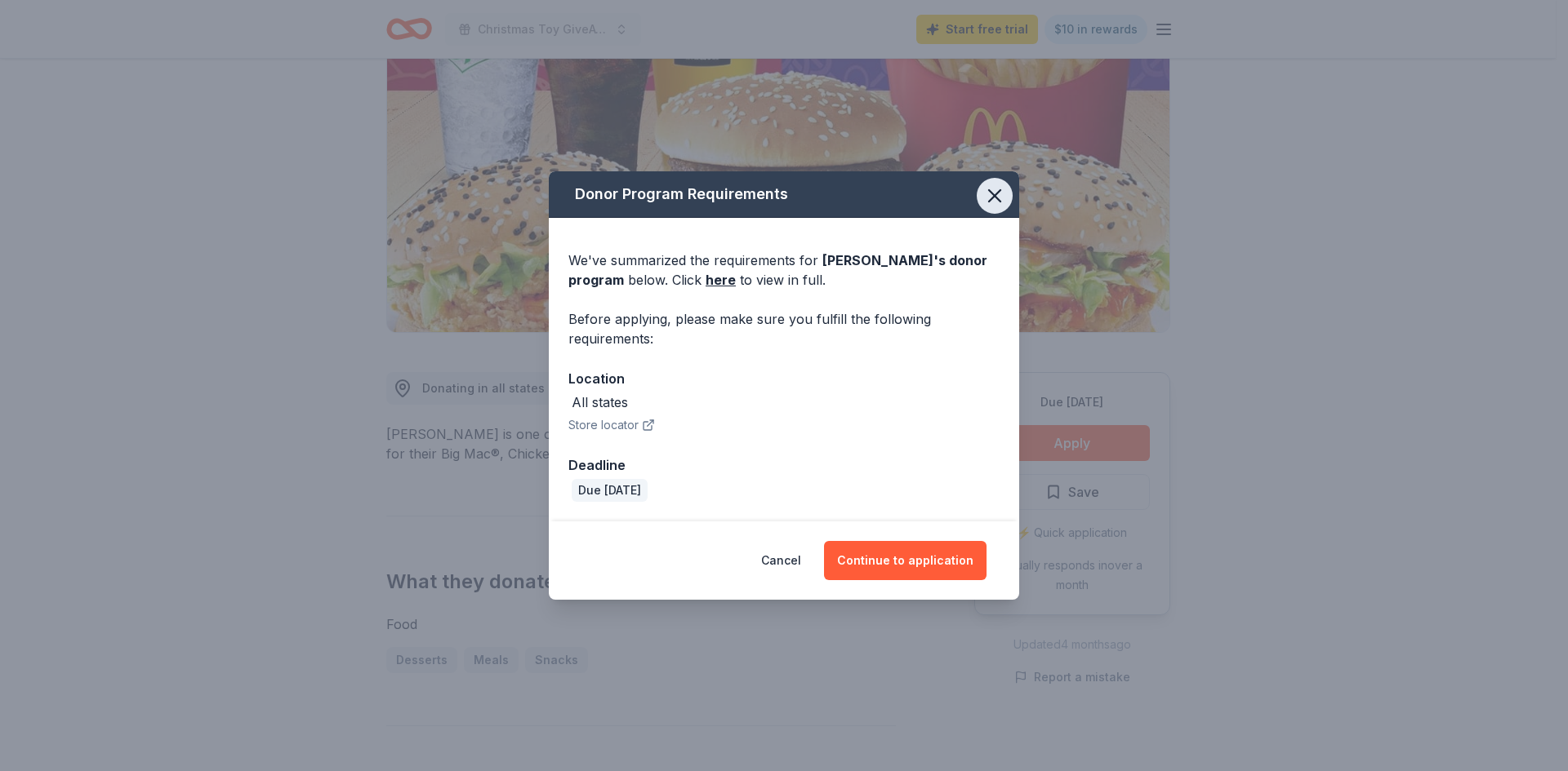
click at [991, 199] on icon "button" at bounding box center [994, 195] width 12 height 12
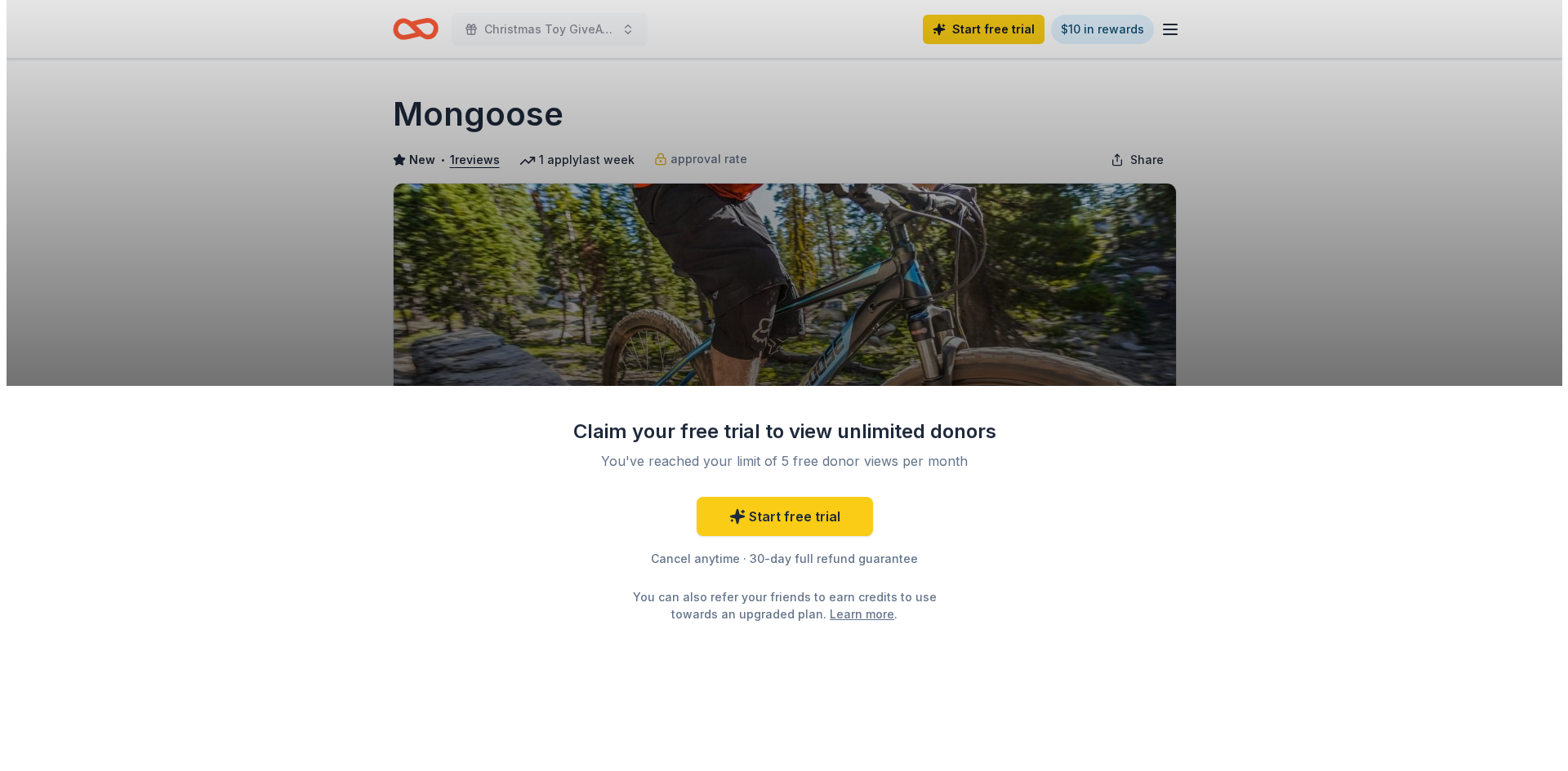
scroll to position [163, 0]
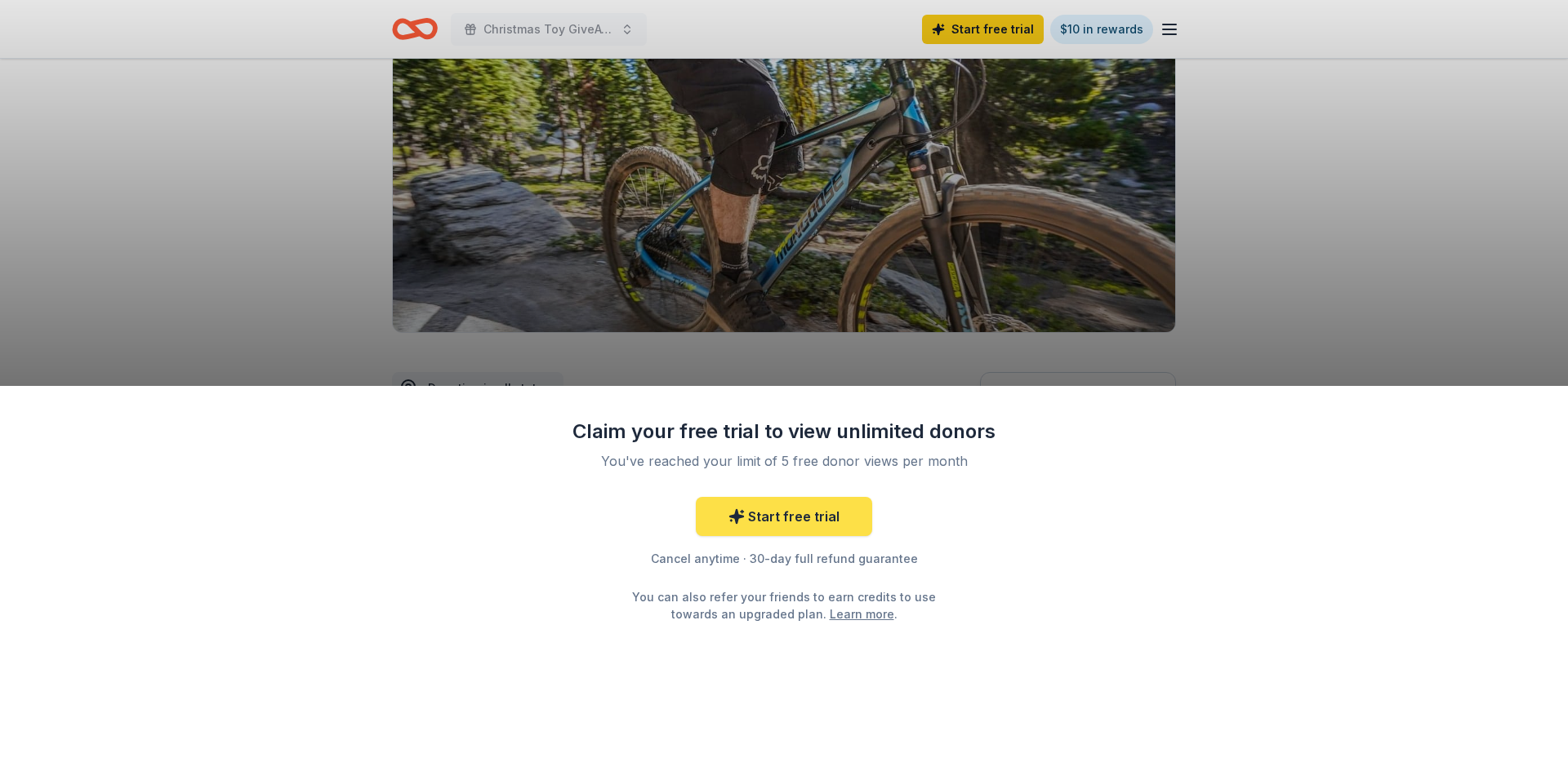
click at [807, 525] on link "Start free trial" at bounding box center [784, 516] width 177 height 39
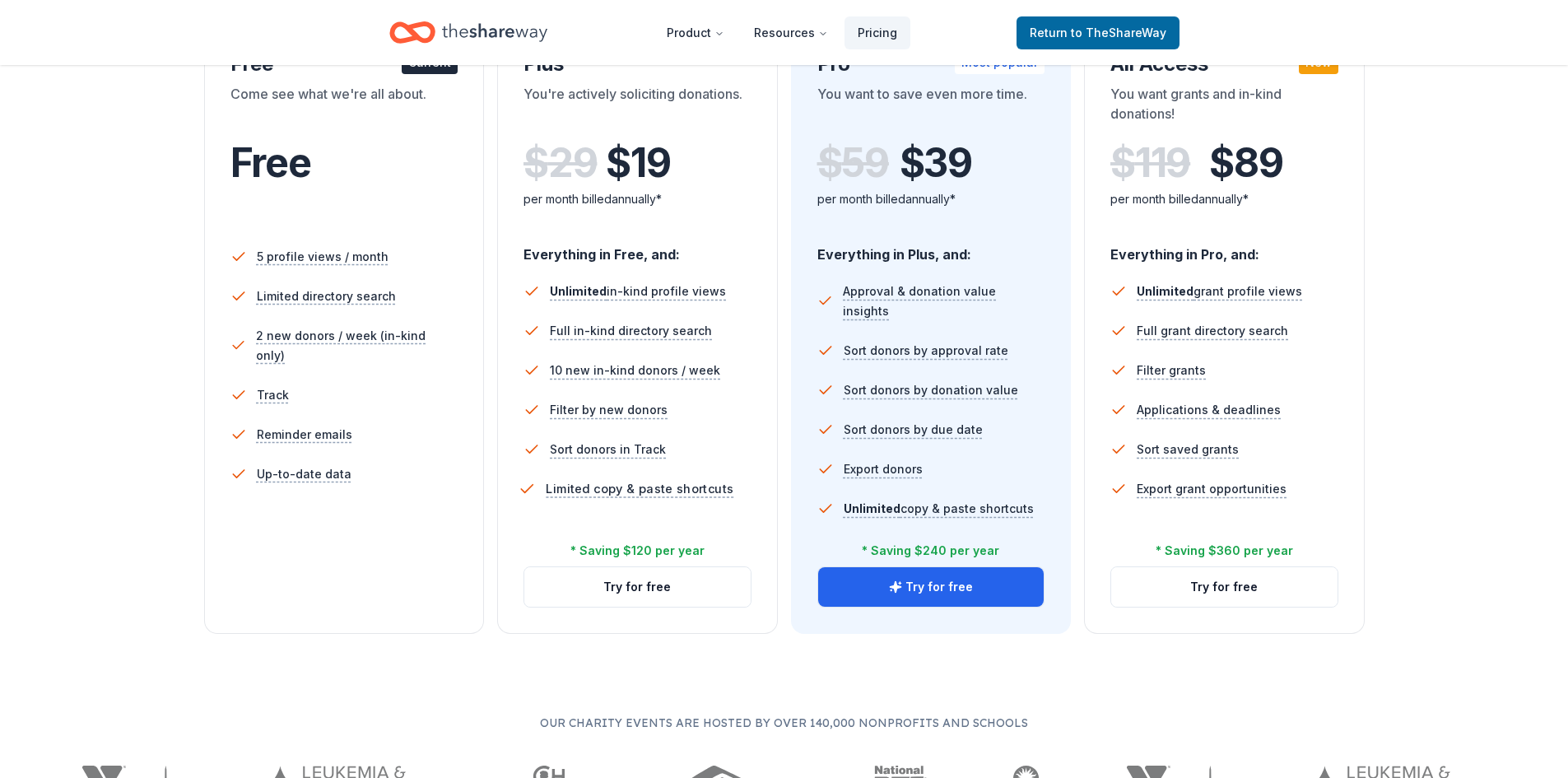
scroll to position [329, 0]
click at [637, 592] on button "Try for free" at bounding box center [637, 585] width 226 height 39
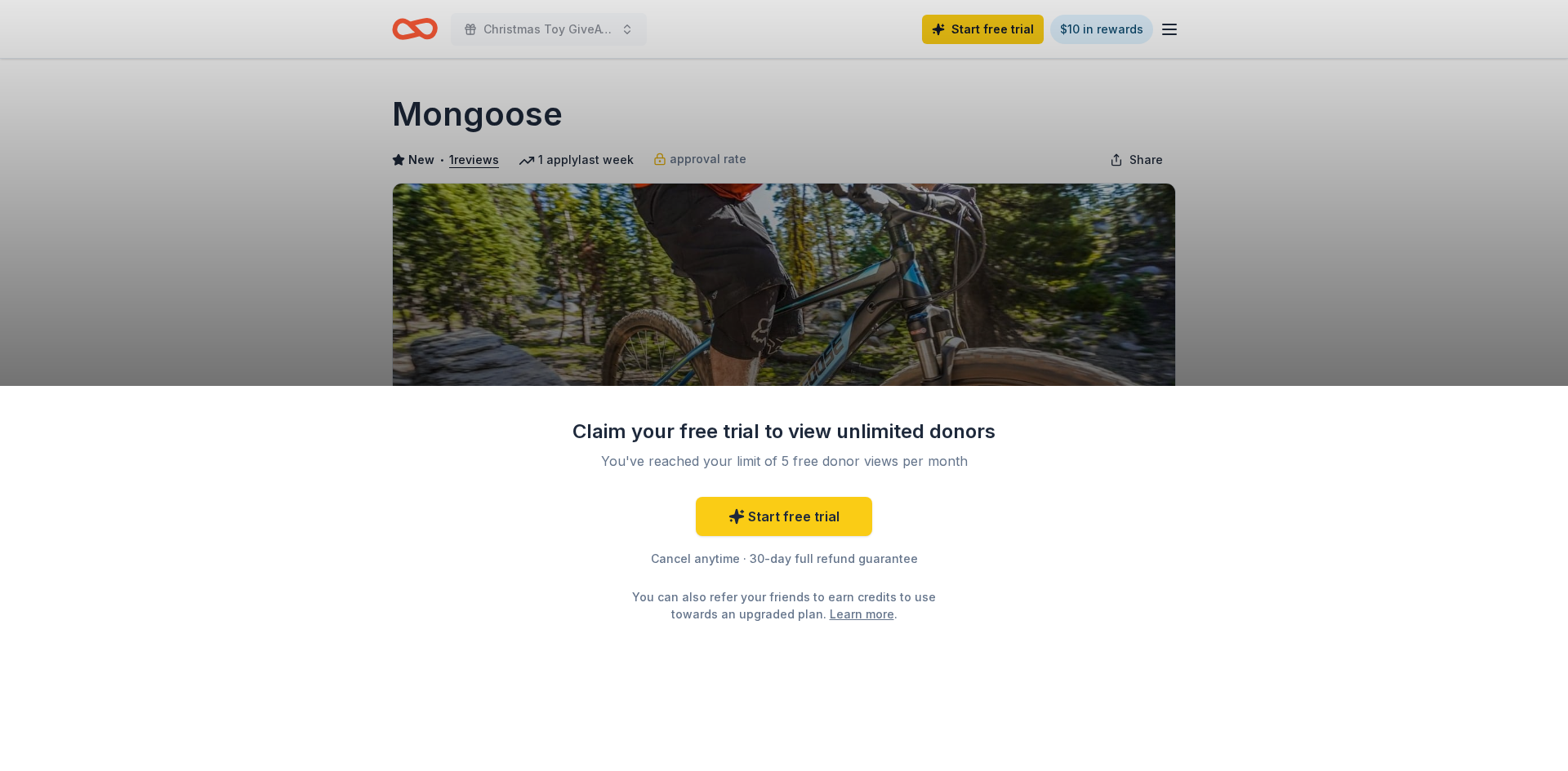
click at [686, 155] on div "Claim your free trial to view unlimited donors You've reached your limit of 5 f…" at bounding box center [784, 386] width 1568 height 771
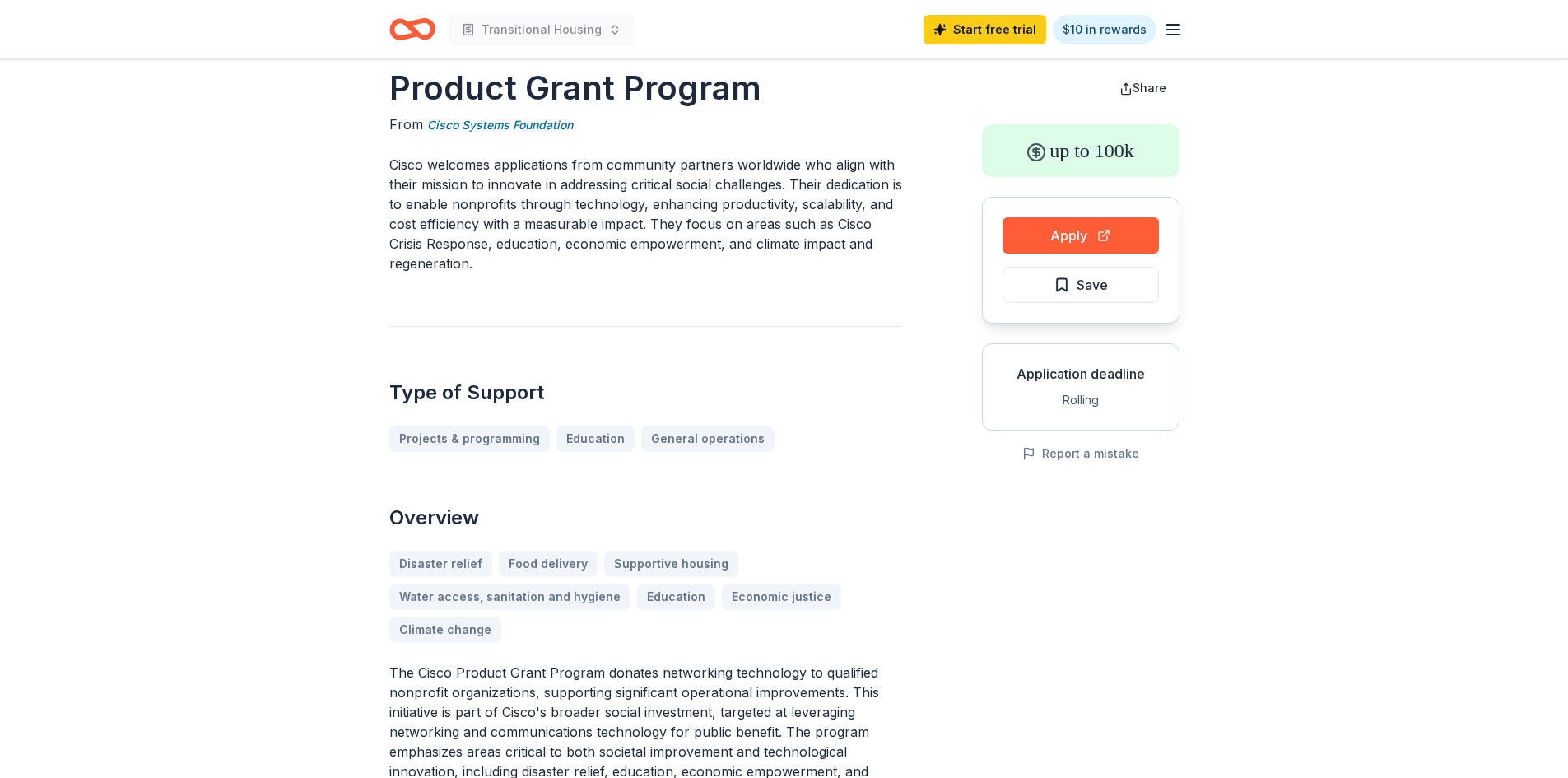
scroll to position [5, 0]
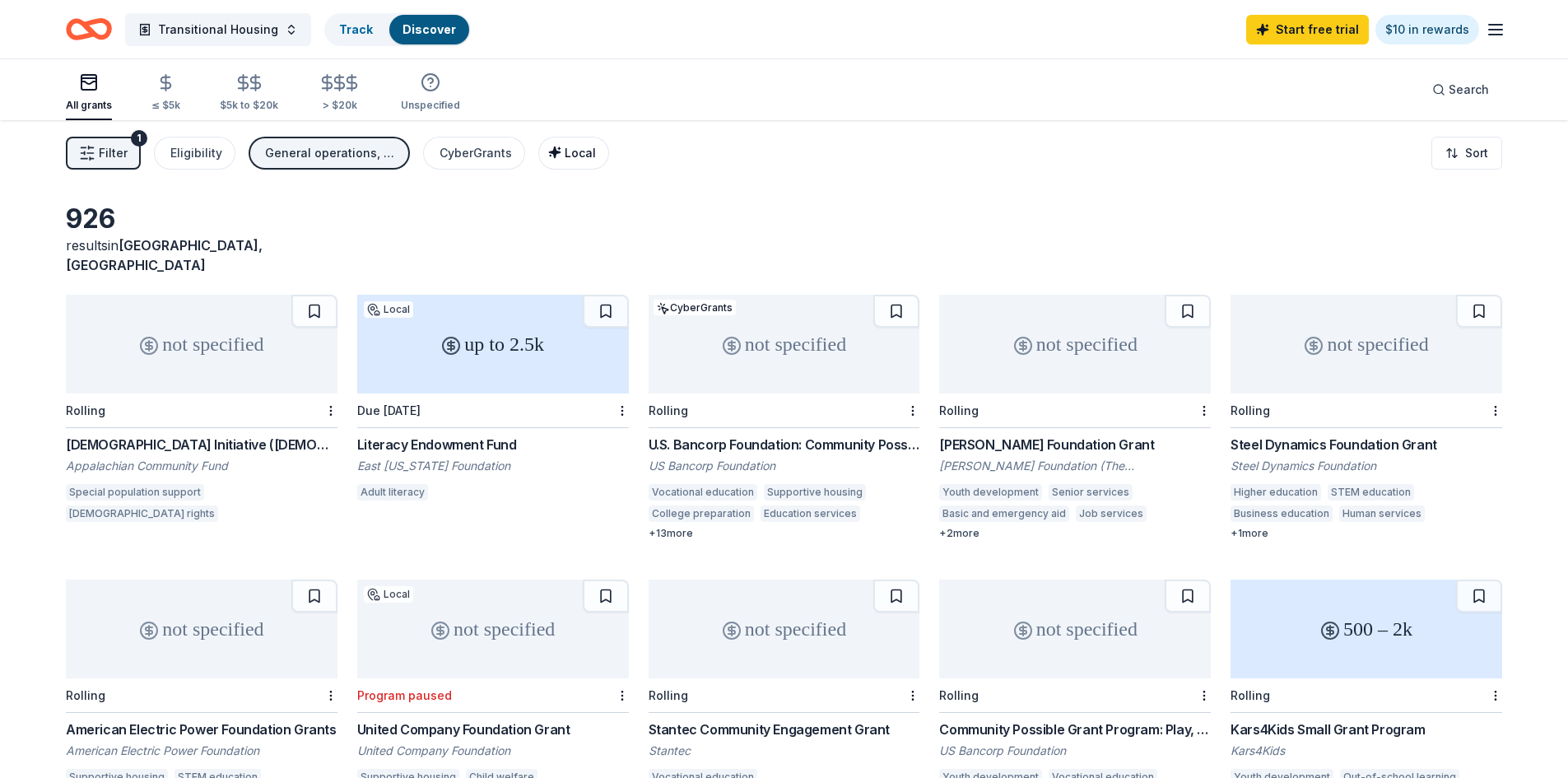
click at [565, 154] on span "Local" at bounding box center [581, 152] width 31 height 14
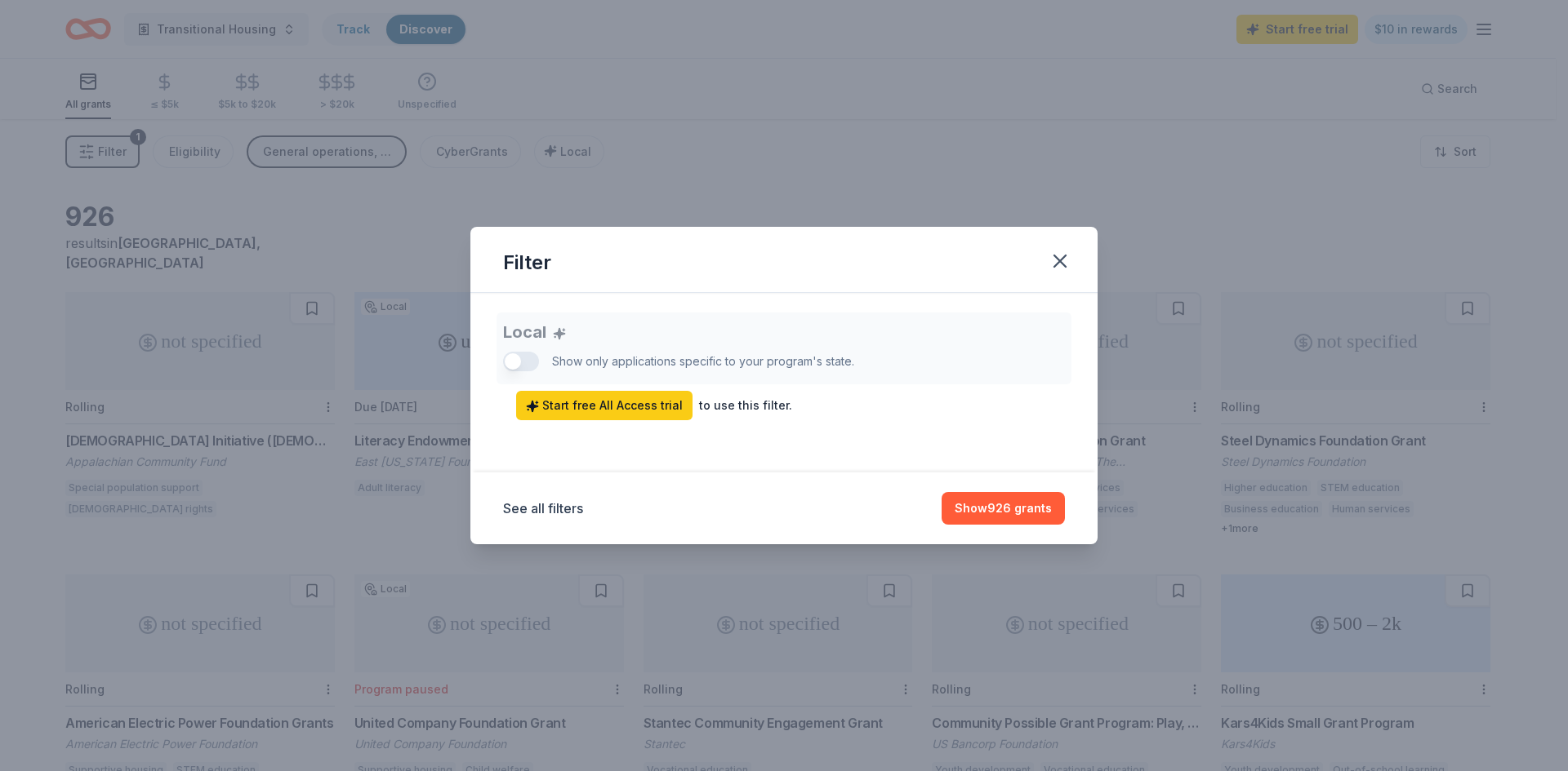
drag, startPoint x: 525, startPoint y: 358, endPoint x: 576, endPoint y: 339, distance: 54.4
click at [527, 356] on div "Local Show only applications specific to your program's state. Start free All A…" at bounding box center [783, 367] width 561 height 108
click at [1053, 259] on icon "button" at bounding box center [1059, 260] width 23 height 23
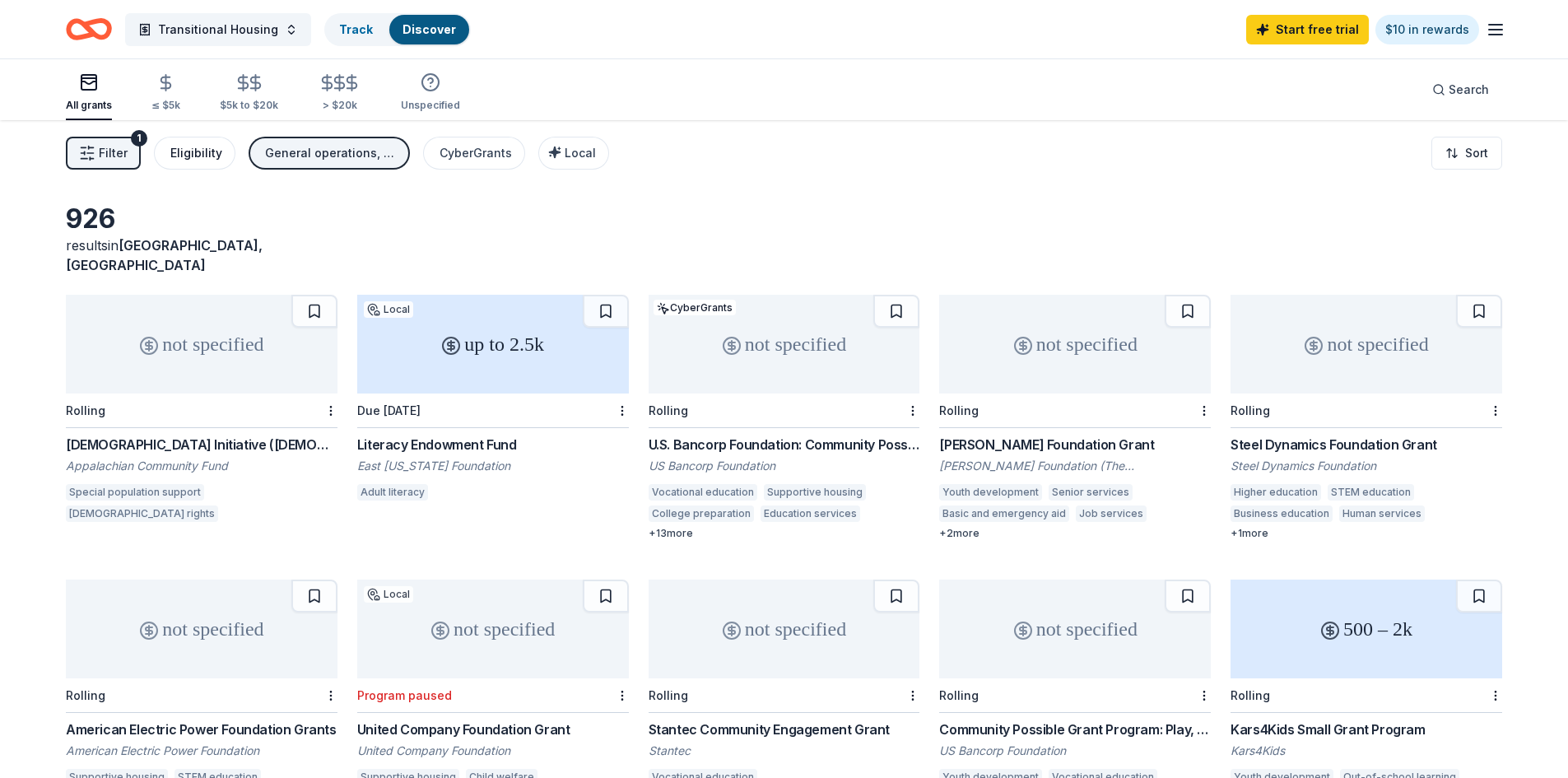
click at [202, 161] on div "Eligibility" at bounding box center [196, 154] width 52 height 20
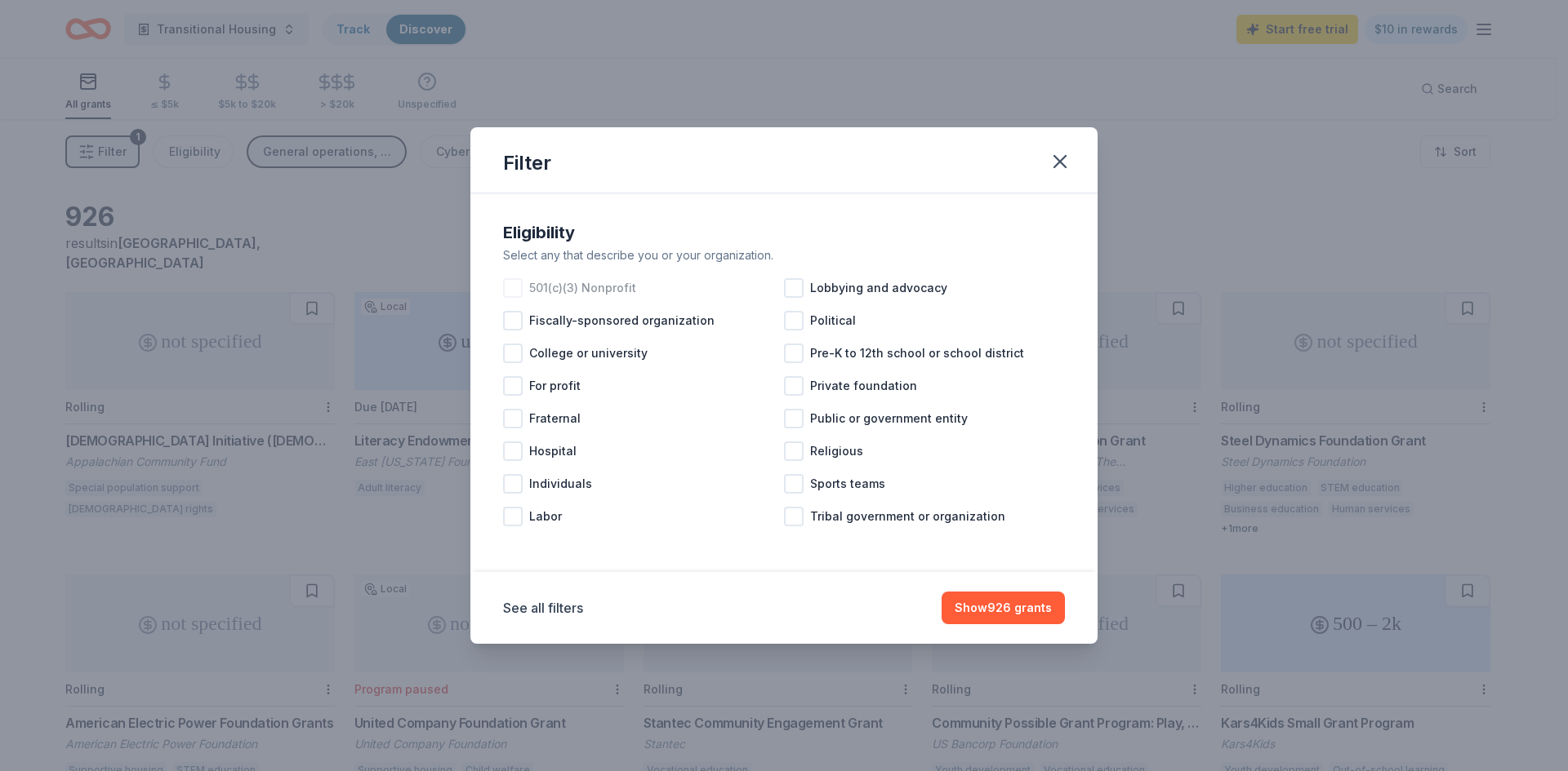
click at [525, 286] on div "501(c)(3) Nonprofit" at bounding box center [643, 288] width 281 height 32
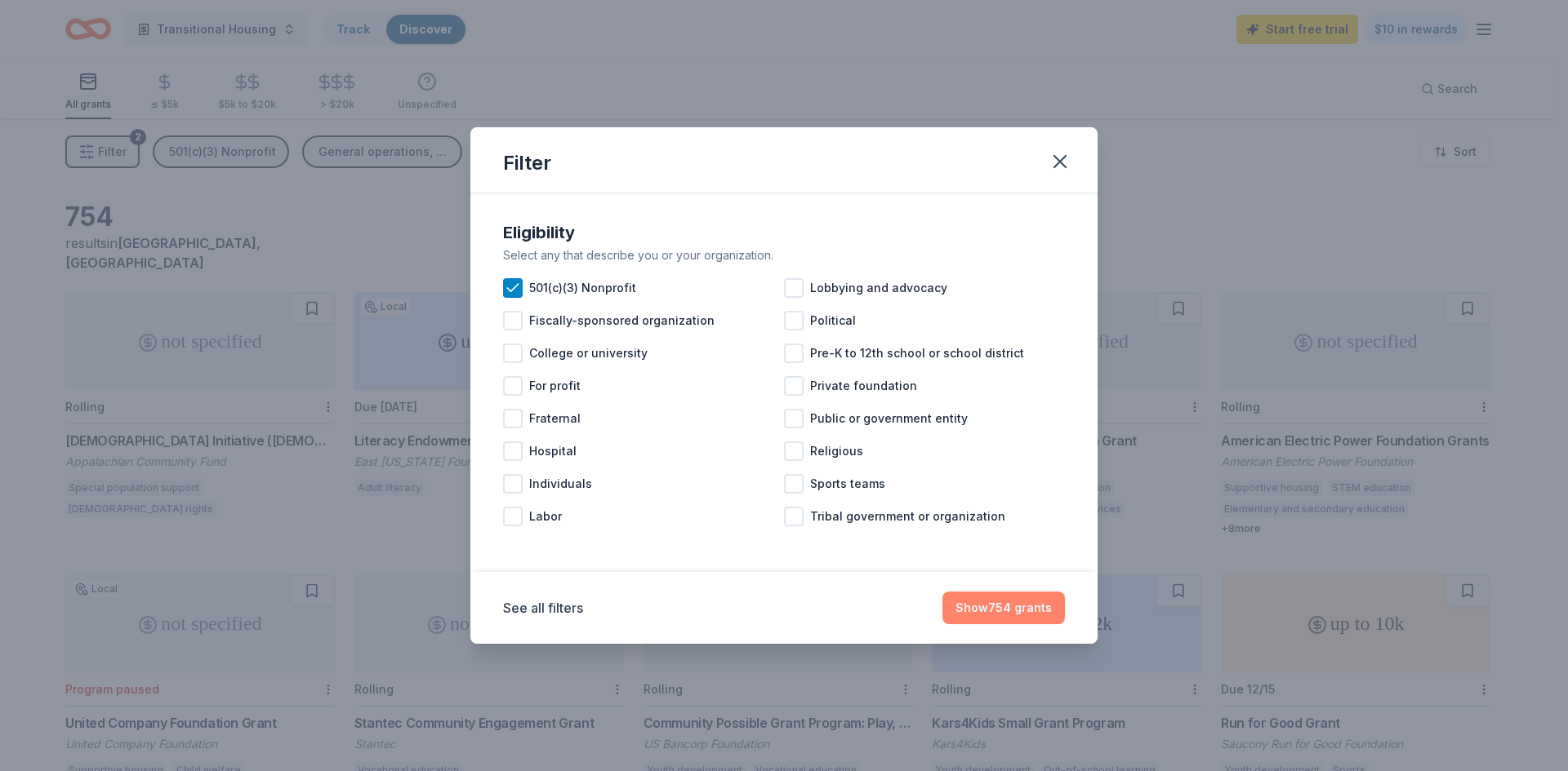
click at [1027, 610] on button "Show 754 grants" at bounding box center [1004, 608] width 123 height 32
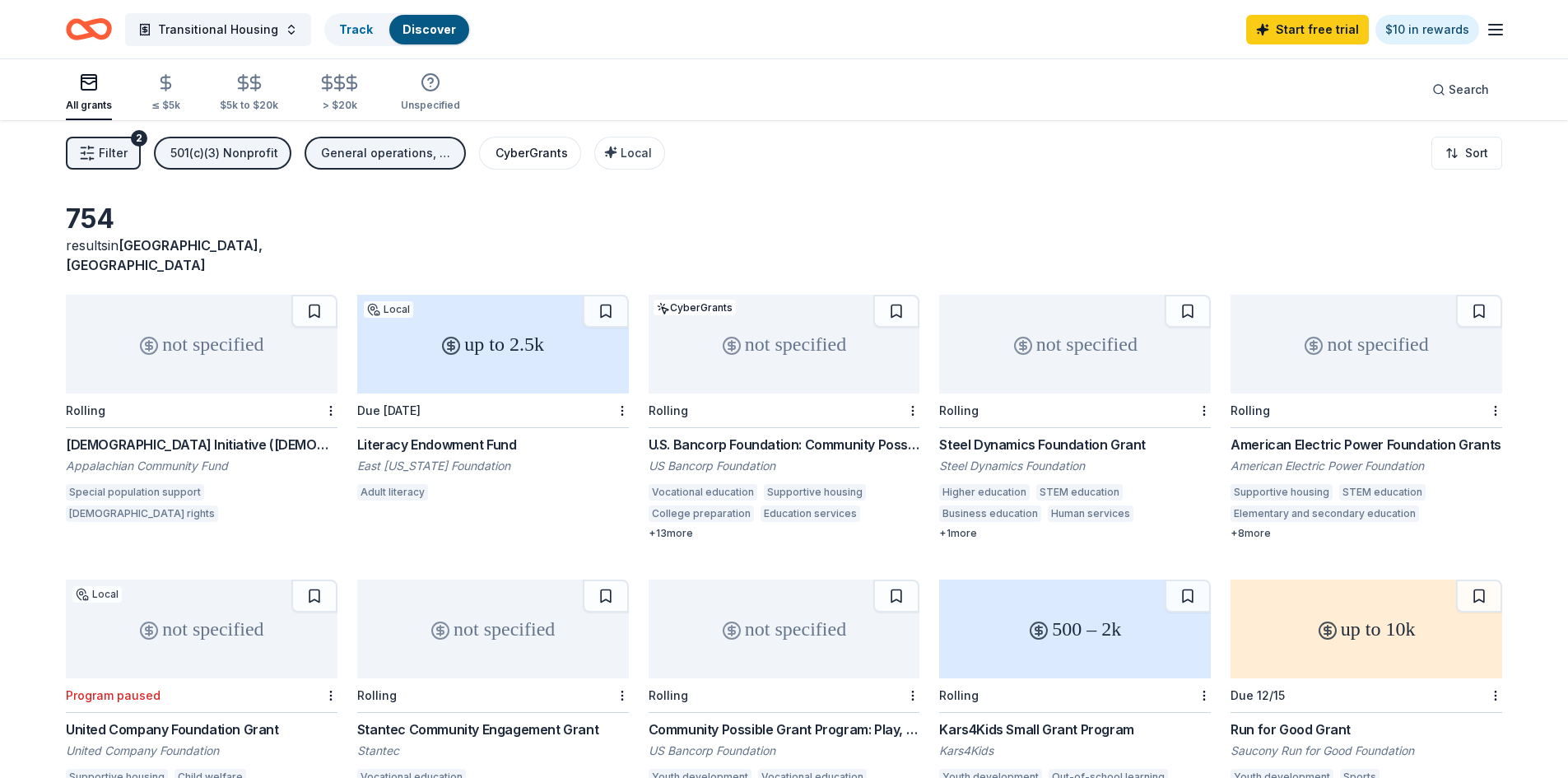
click at [527, 155] on div "CyberGrants" at bounding box center [531, 154] width 73 height 20
